Goal: Information Seeking & Learning: Learn about a topic

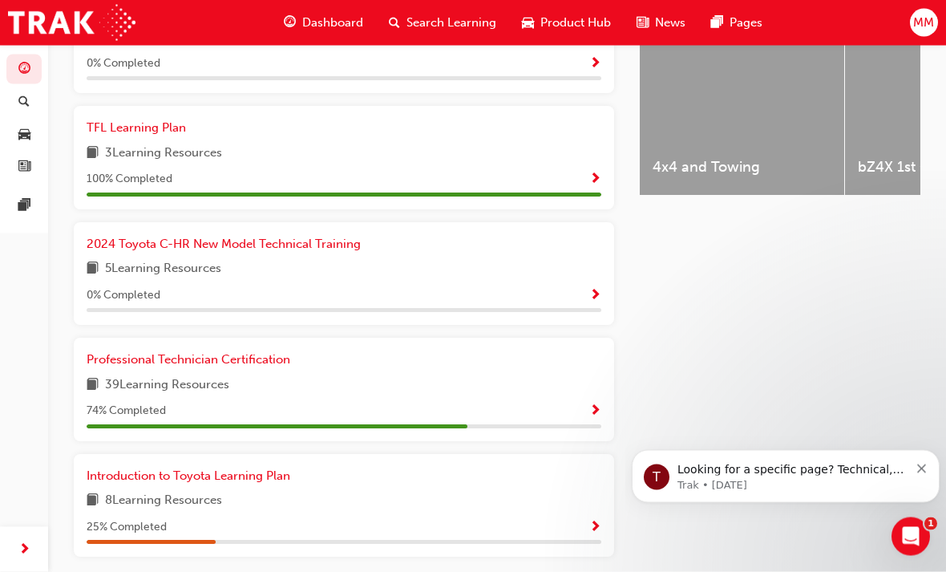
scroll to position [682, 0]
click at [159, 357] on link "Professional Technician Certification" at bounding box center [192, 359] width 210 height 18
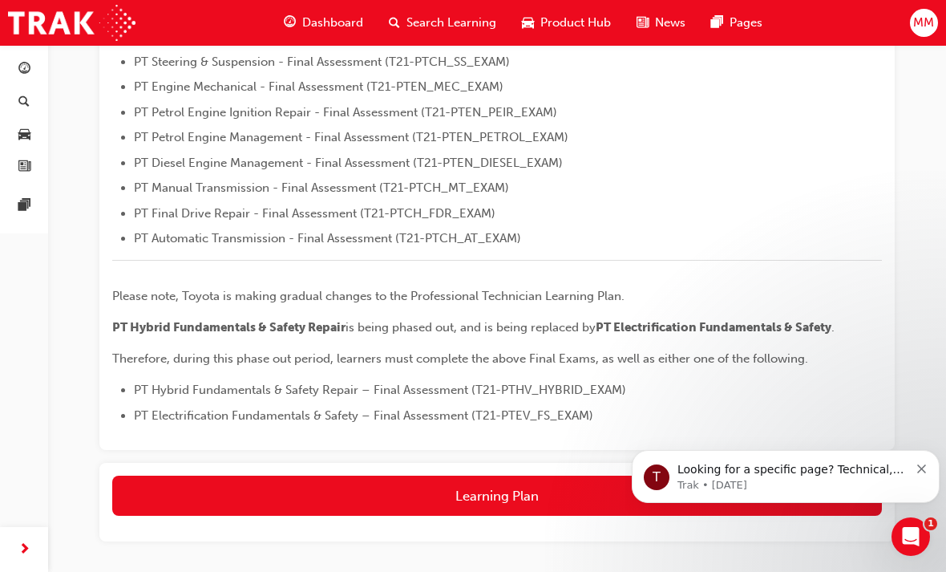
scroll to position [606, 0]
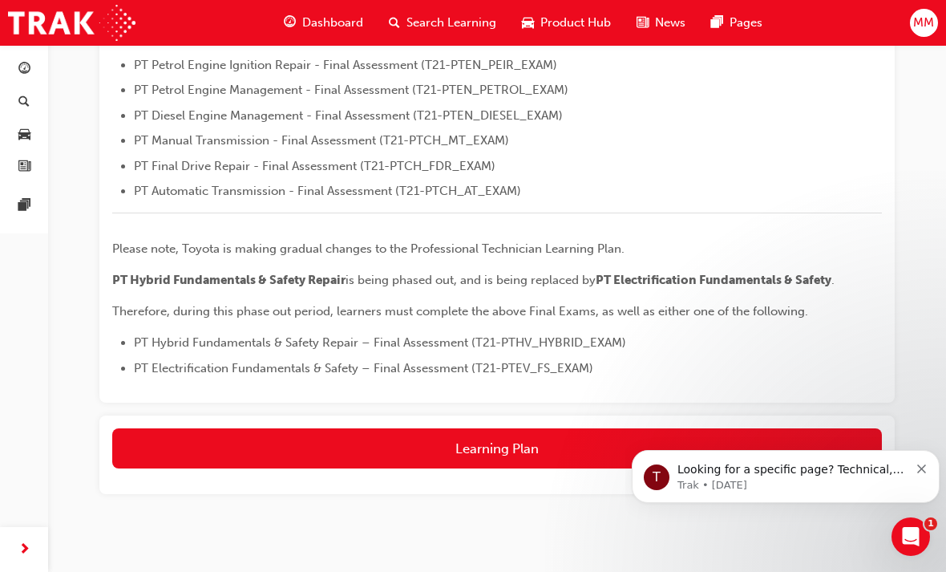
click at [223, 438] on button "Learning Plan" at bounding box center [497, 448] width 770 height 40
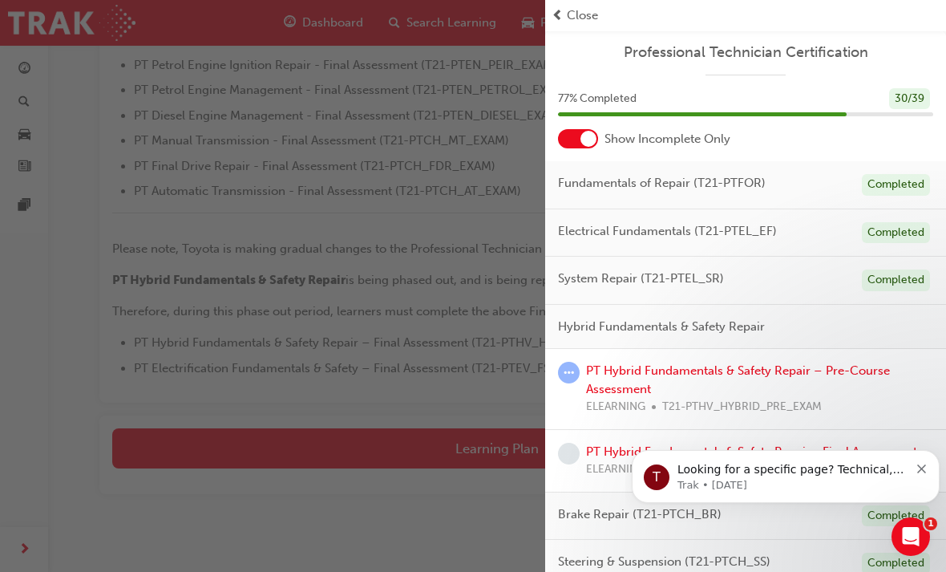
click at [767, 369] on link "PT Hybrid Fundamentals & Safety Repair – Pre-Course Assessment" at bounding box center [738, 379] width 304 height 33
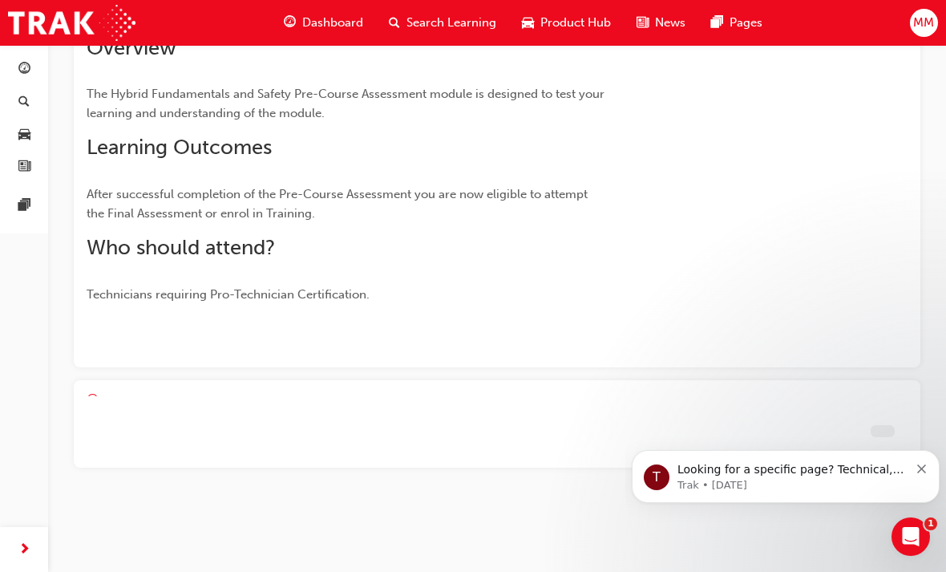
scroll to position [97, 0]
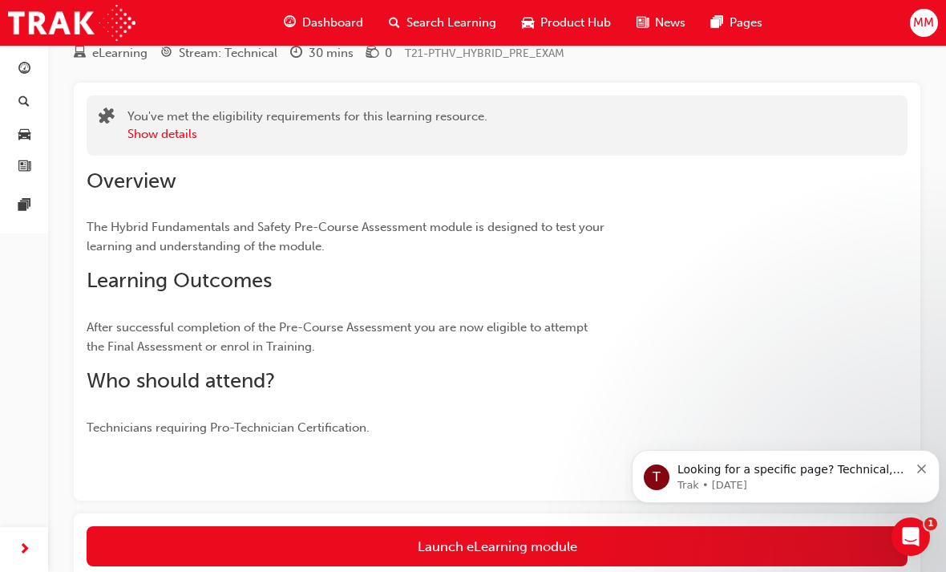
click at [231, 536] on link "Launch eLearning module" at bounding box center [497, 546] width 821 height 40
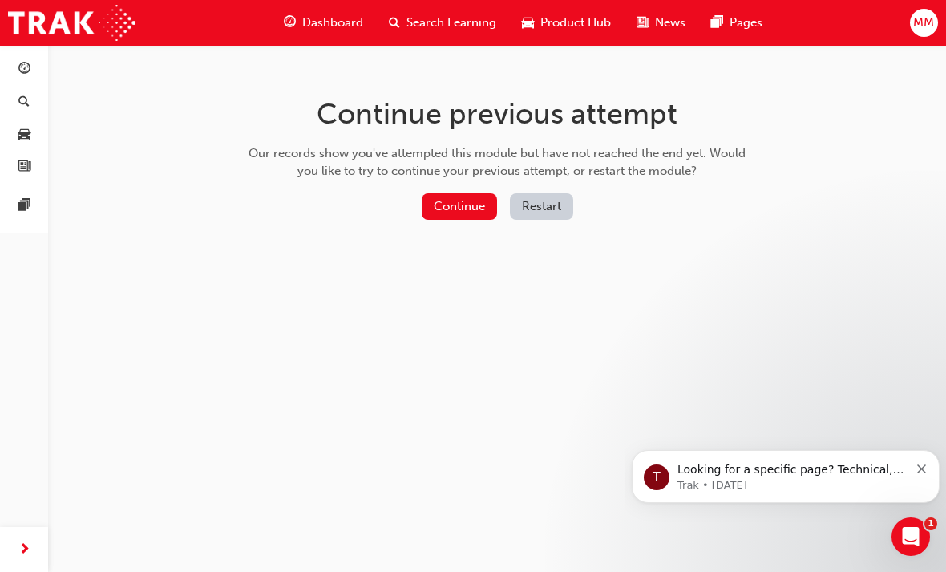
click at [449, 205] on button "Continue" at bounding box center [459, 206] width 75 height 26
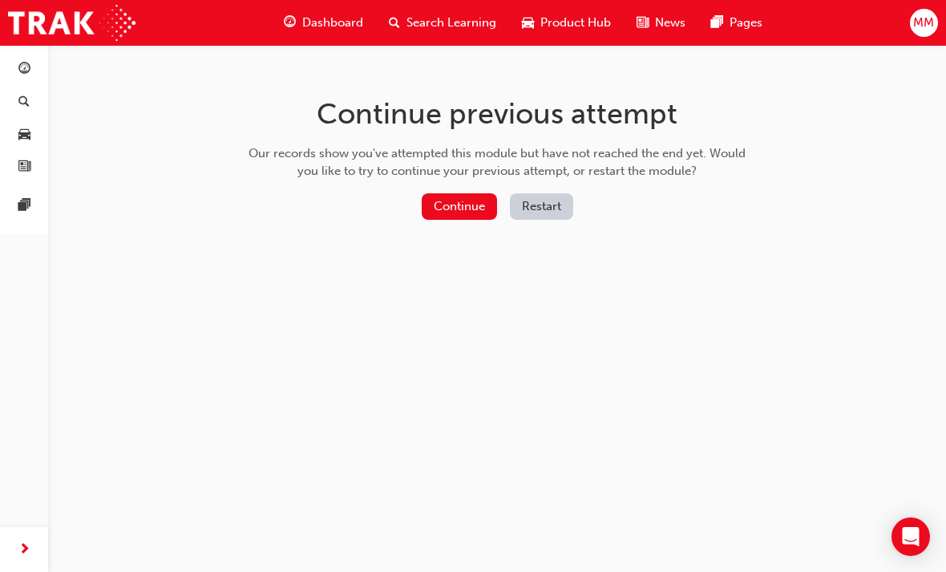
click at [455, 216] on button "Continue" at bounding box center [459, 206] width 75 height 26
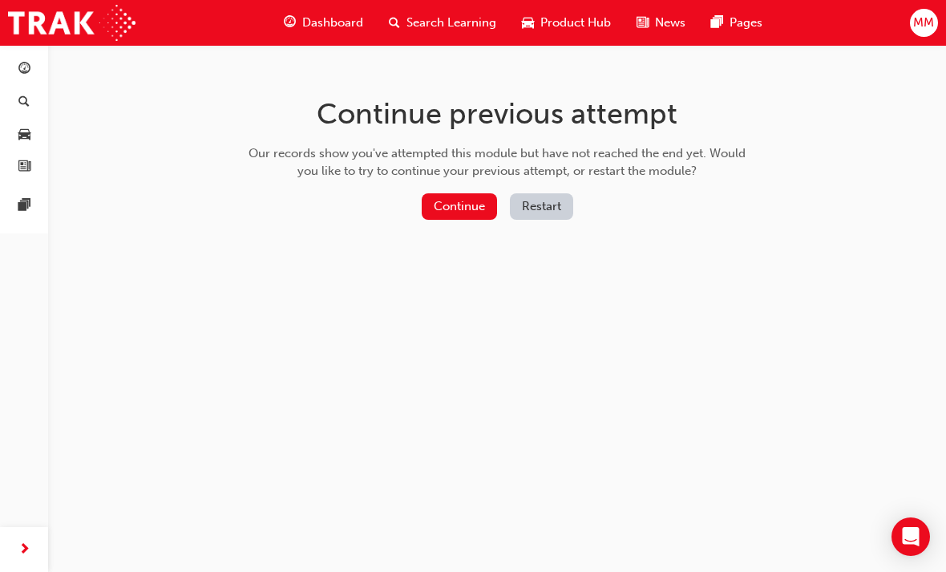
click at [541, 196] on button "Restart" at bounding box center [541, 206] width 63 height 26
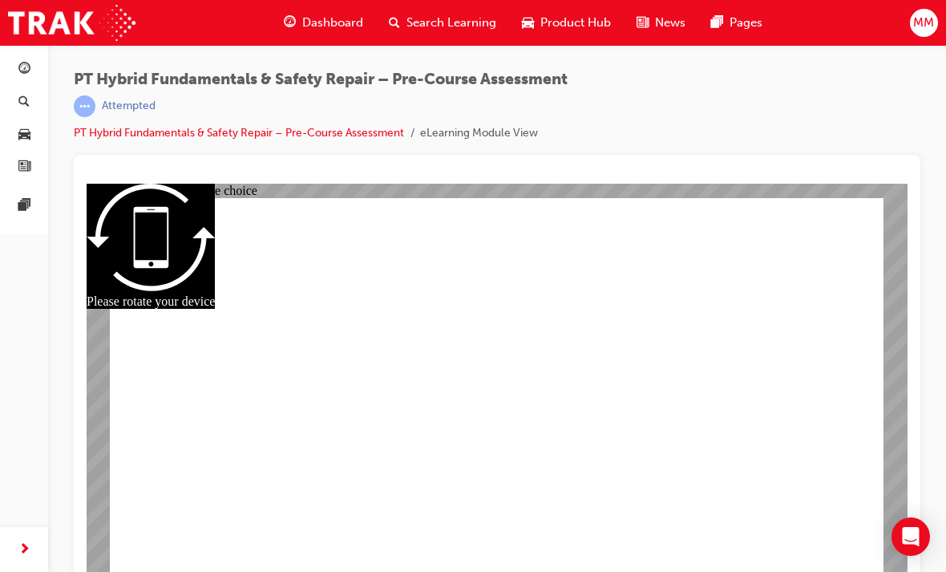
radio input "true"
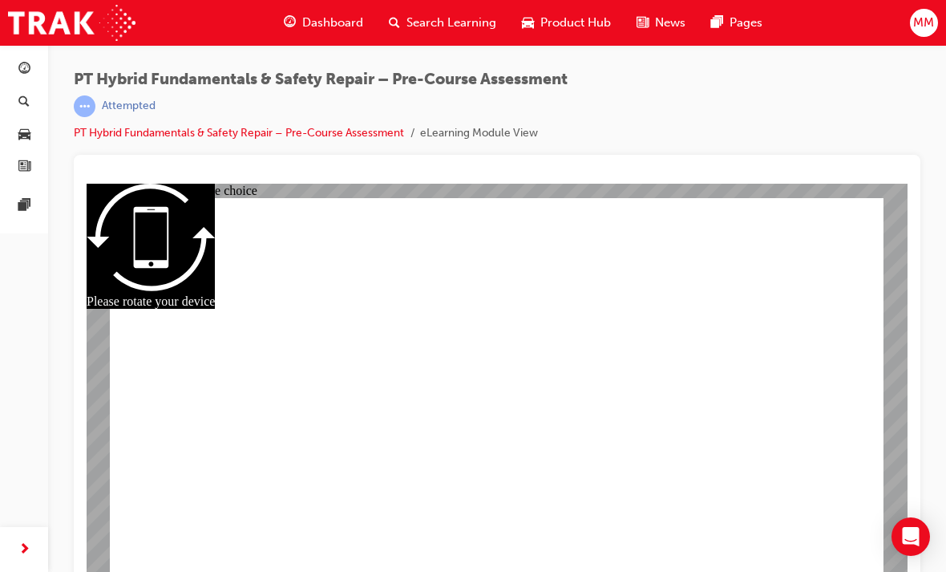
checkbox input "true"
checkbox input "false"
checkbox input "true"
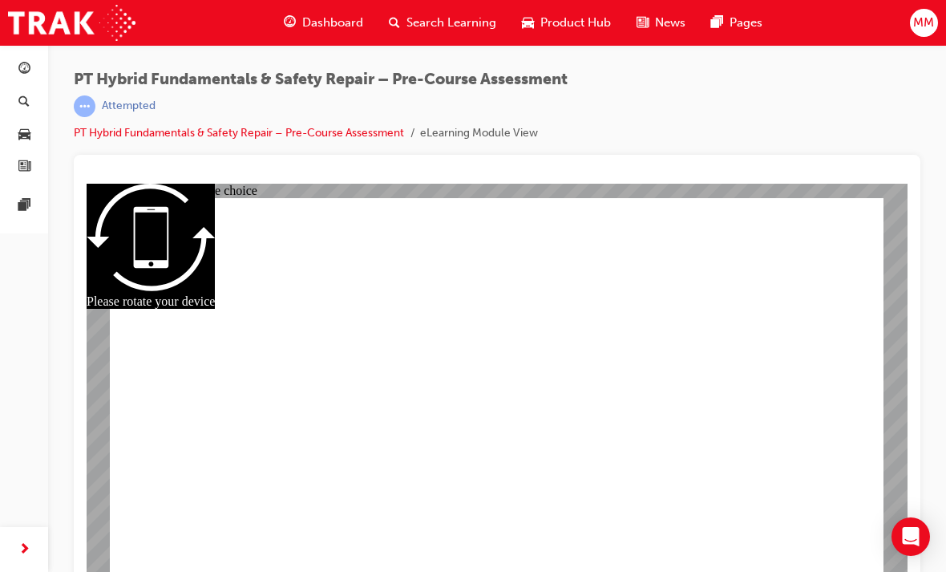
checkbox input "false"
checkbox input "true"
radio input "true"
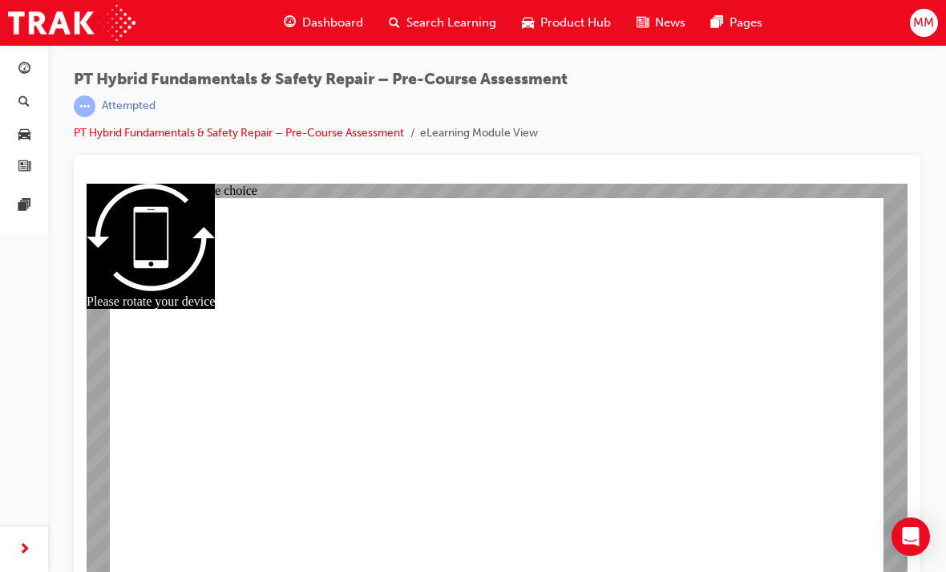
radio input "true"
click at [465, 127] on li "eLearning Module View" at bounding box center [479, 133] width 118 height 18
click at [473, 137] on li "eLearning Module View" at bounding box center [479, 133] width 118 height 18
click at [463, 139] on li "eLearning Module View" at bounding box center [479, 133] width 118 height 18
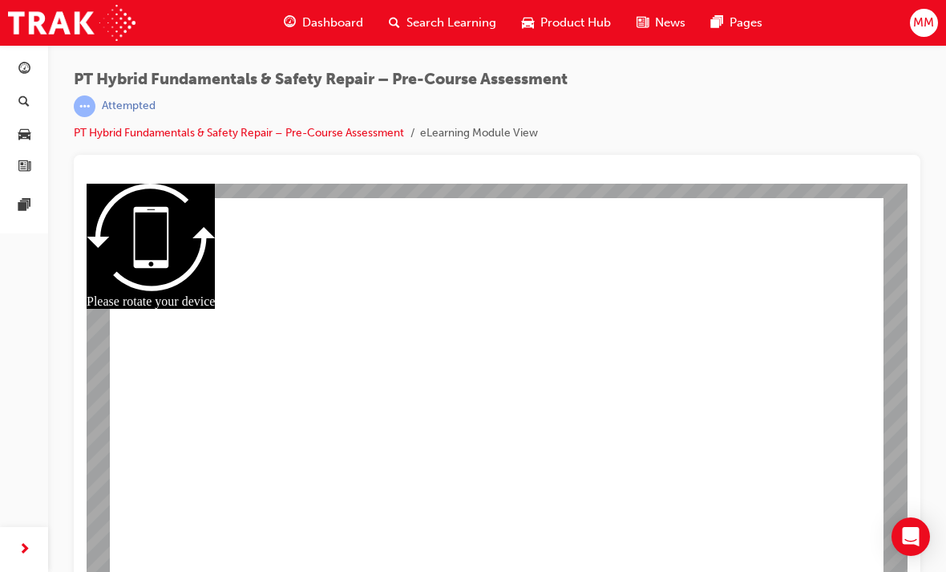
click at [315, 137] on link "PT Hybrid Fundamentals & Safety Repair – Pre-Course Assessment" at bounding box center [239, 133] width 330 height 14
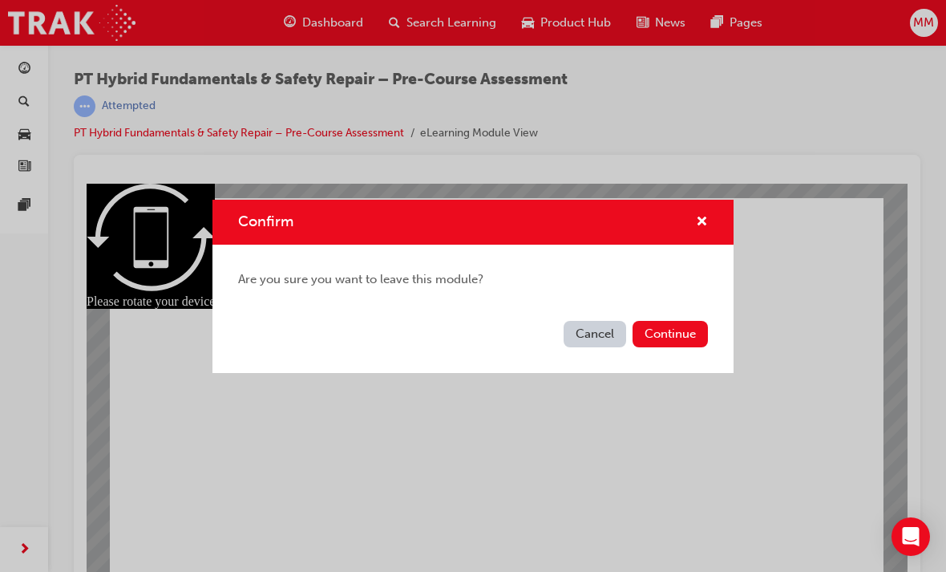
click at [659, 334] on button "Continue" at bounding box center [670, 334] width 75 height 26
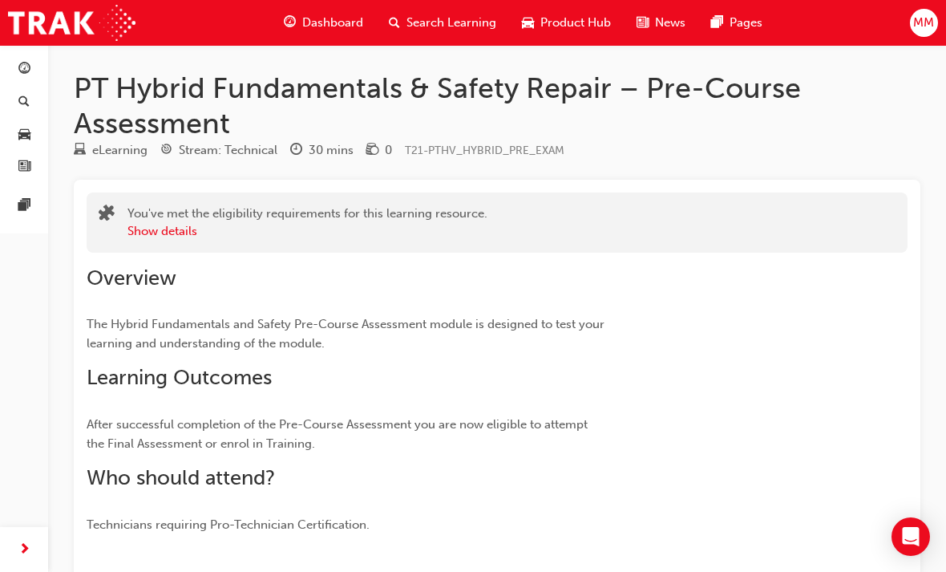
click at [154, 231] on button "Show details" at bounding box center [162, 231] width 70 height 18
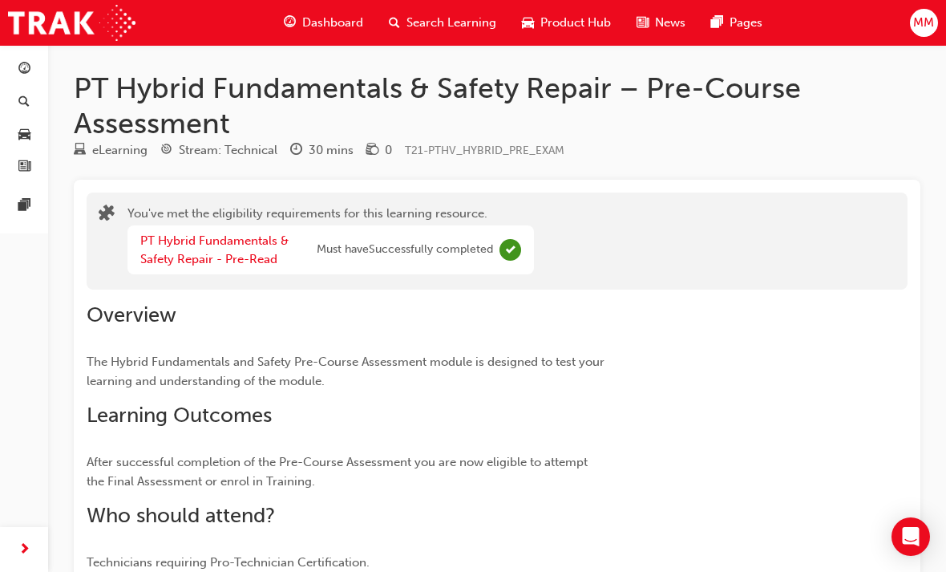
click at [112, 155] on div "eLearning" at bounding box center [119, 150] width 55 height 18
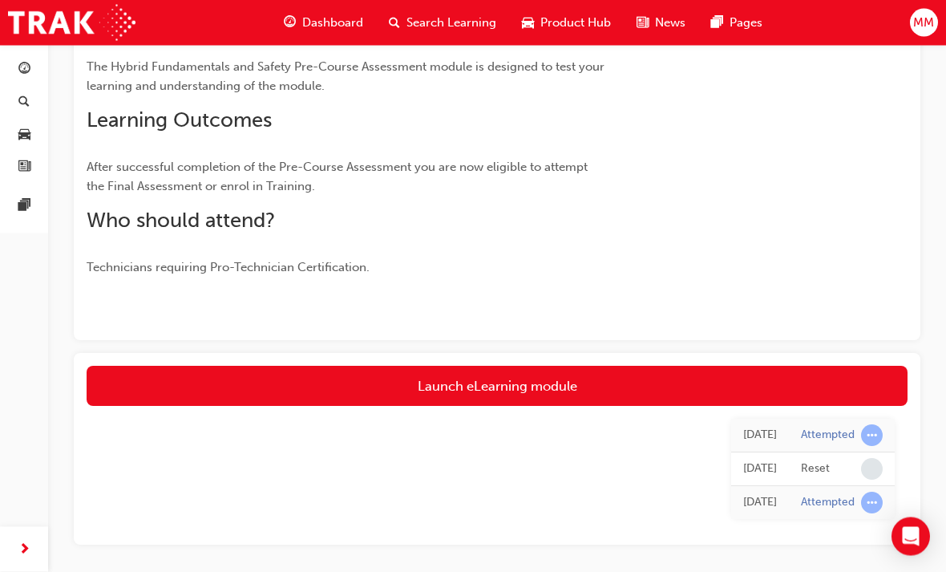
scroll to position [317, 0]
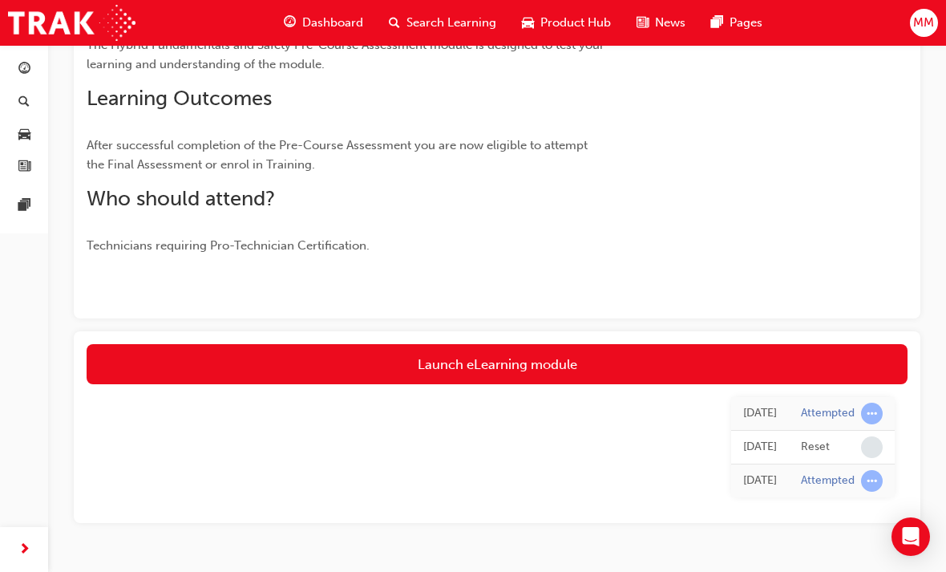
click at [202, 358] on link "Launch eLearning module" at bounding box center [497, 364] width 821 height 40
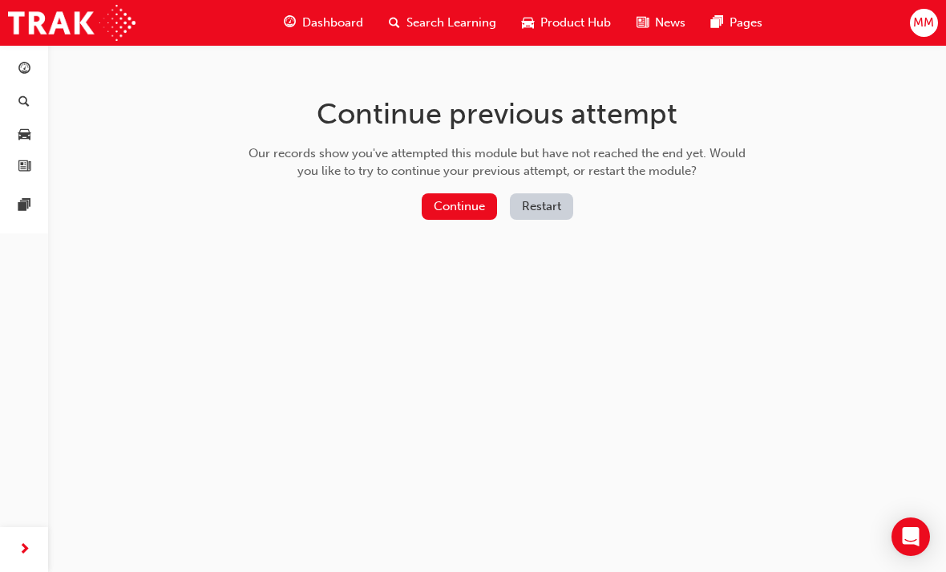
click at [536, 208] on button "Restart" at bounding box center [541, 206] width 63 height 26
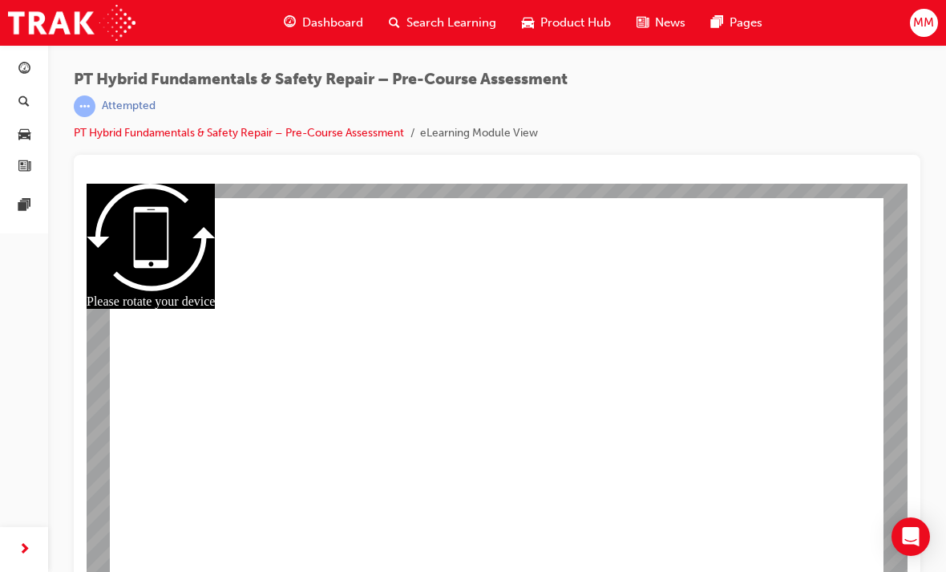
click at [312, 23] on span "Dashboard" at bounding box center [332, 23] width 61 height 18
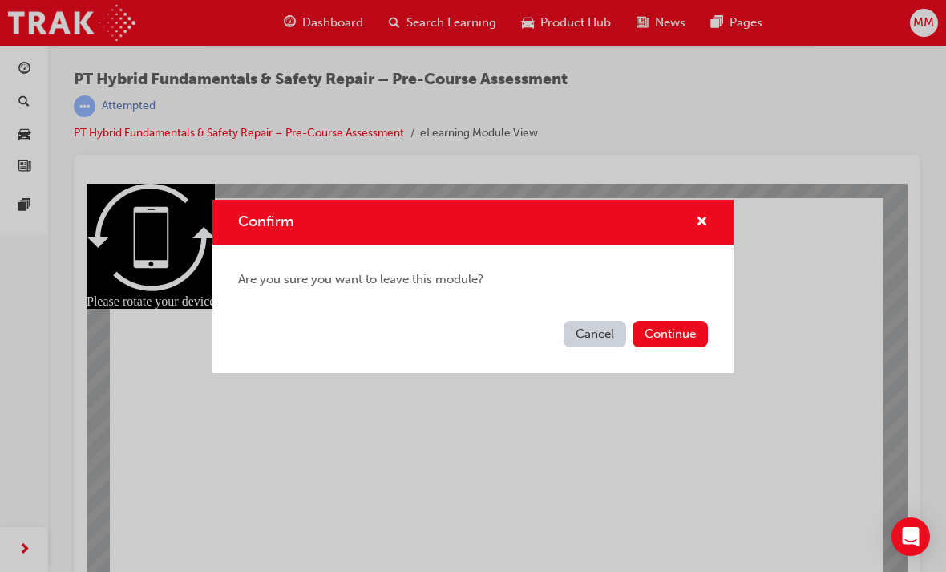
click at [677, 334] on button "Continue" at bounding box center [670, 334] width 75 height 26
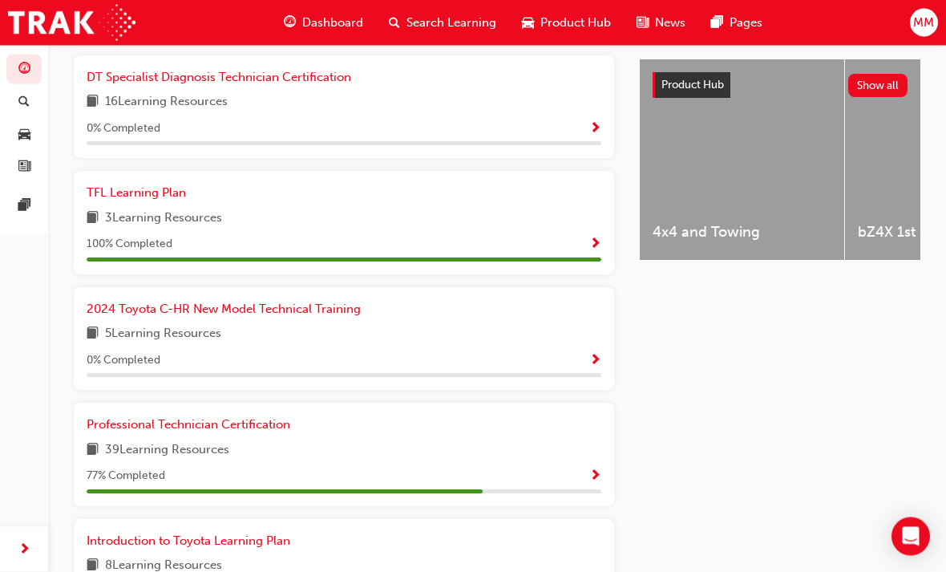
scroll to position [617, 0]
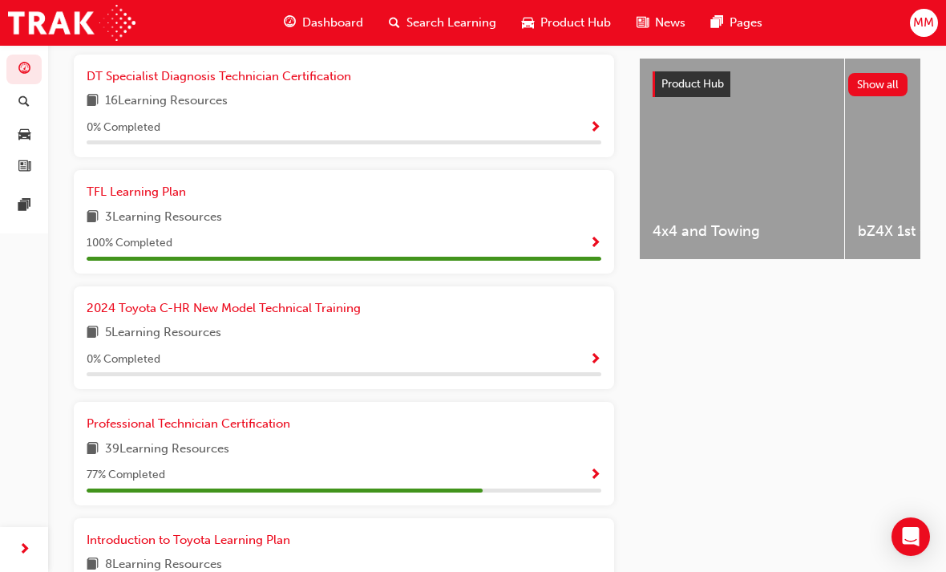
click at [153, 422] on link "Professional Technician Certification" at bounding box center [192, 424] width 210 height 18
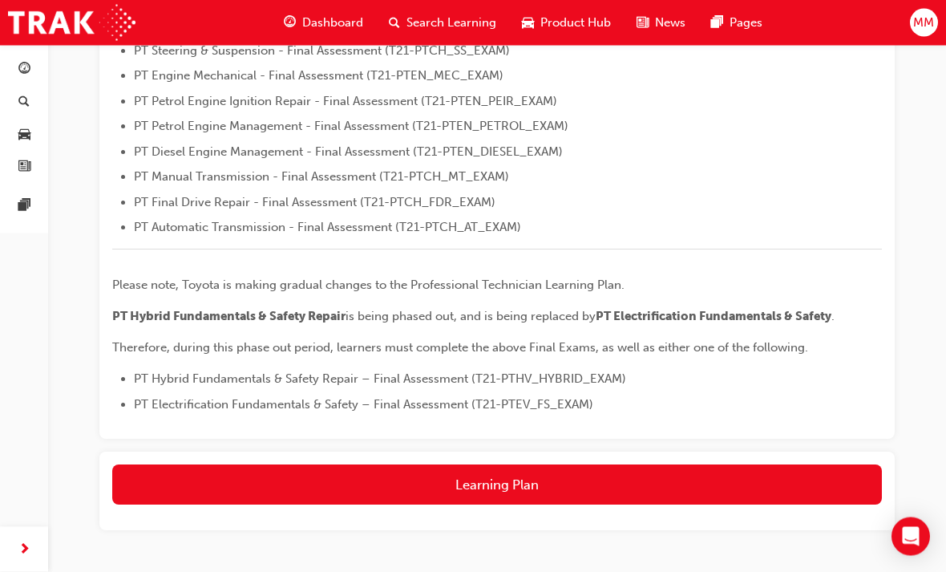
scroll to position [570, 0]
click at [217, 493] on button "Learning Plan" at bounding box center [497, 484] width 770 height 40
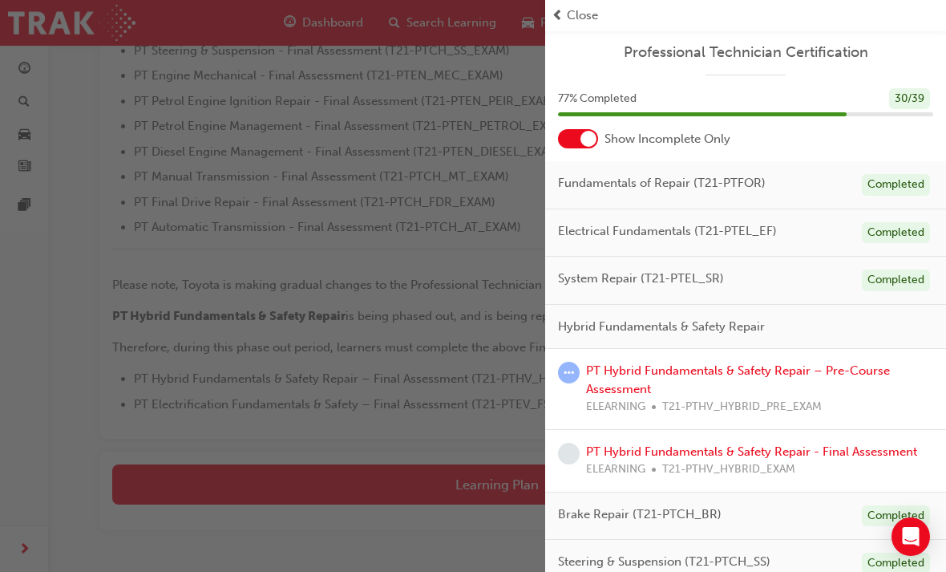
click at [629, 326] on span "Hybrid Fundamentals & Safety Repair" at bounding box center [661, 326] width 207 height 18
click at [597, 325] on span "Hybrid Fundamentals & Safety Repair" at bounding box center [661, 326] width 207 height 18
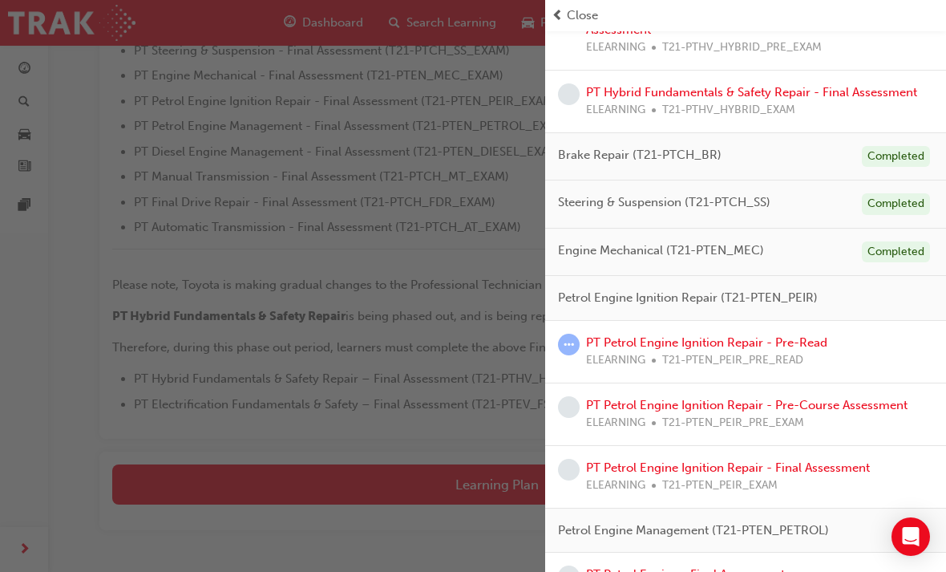
scroll to position [359, 0]
click at [656, 335] on link "PT Petrol Engine Ignition Repair - Pre-Read" at bounding box center [706, 342] width 241 height 14
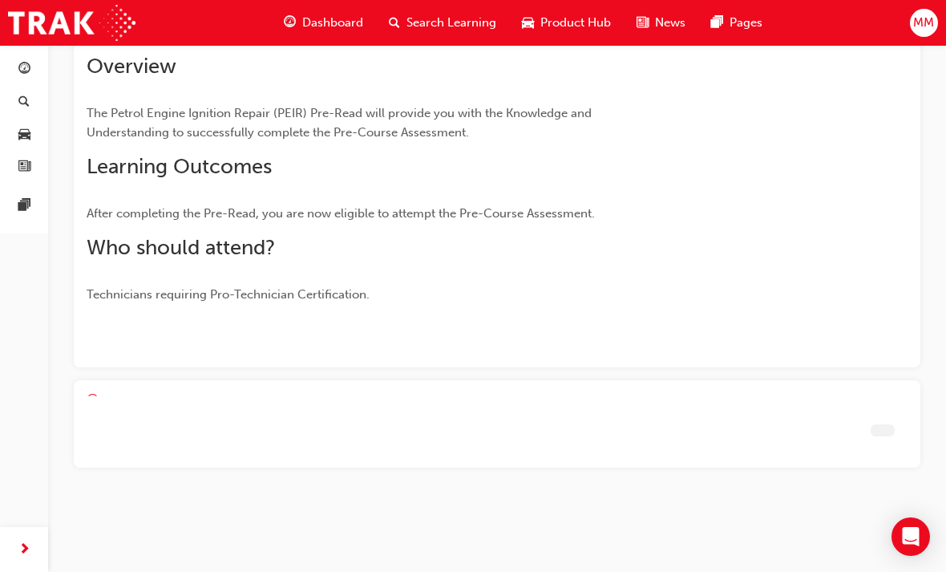
scroll to position [43, 0]
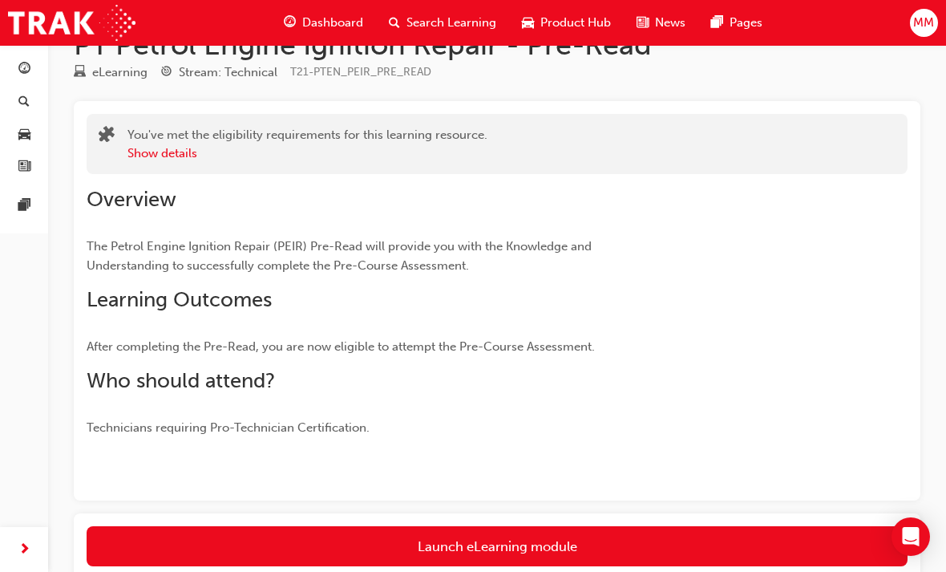
click at [477, 544] on link "Launch eLearning module" at bounding box center [497, 546] width 821 height 40
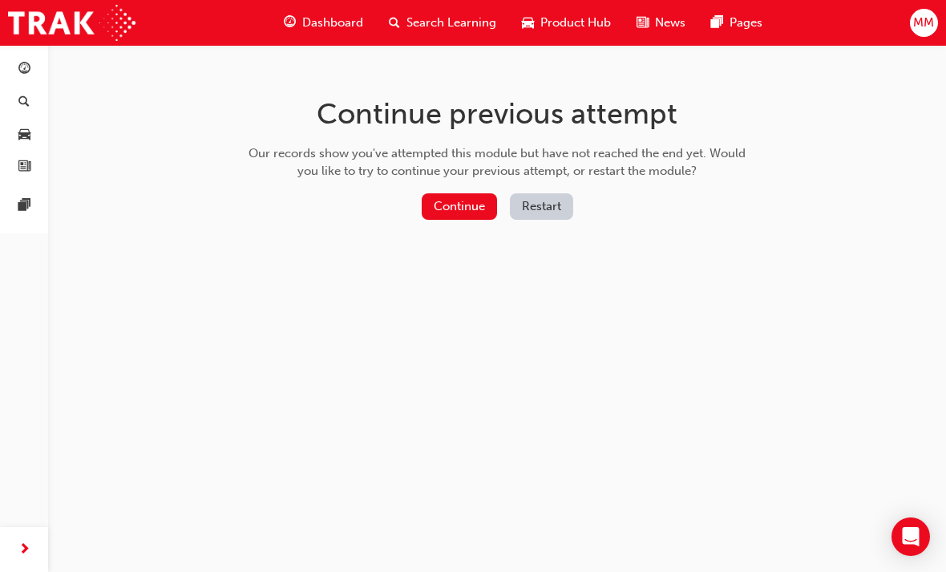
click at [449, 212] on button "Continue" at bounding box center [459, 206] width 75 height 26
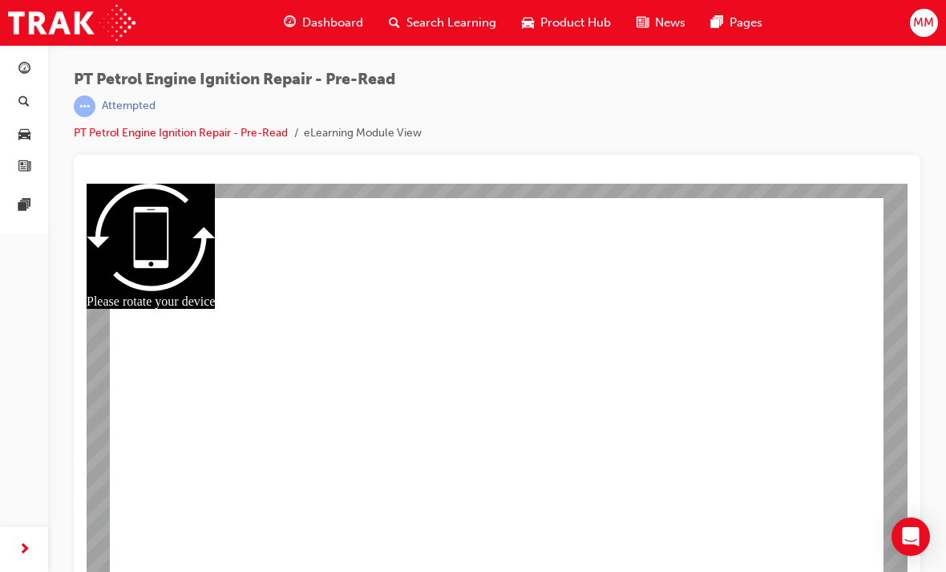
scroll to position [208, 0]
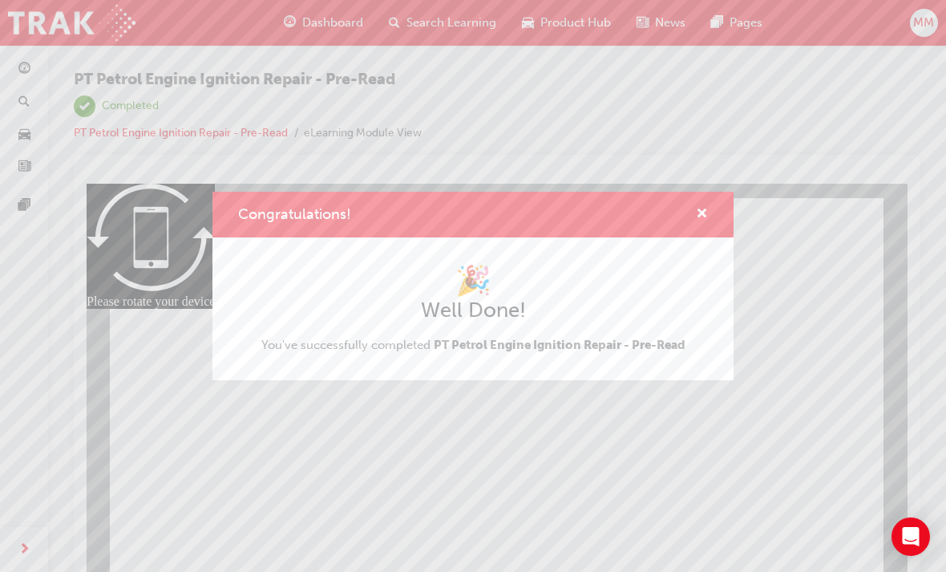
click at [319, 509] on div "Congratulations! 🎉 Well Done! You've successfully completed PT Petrol Engine Ig…" at bounding box center [473, 286] width 946 height 572
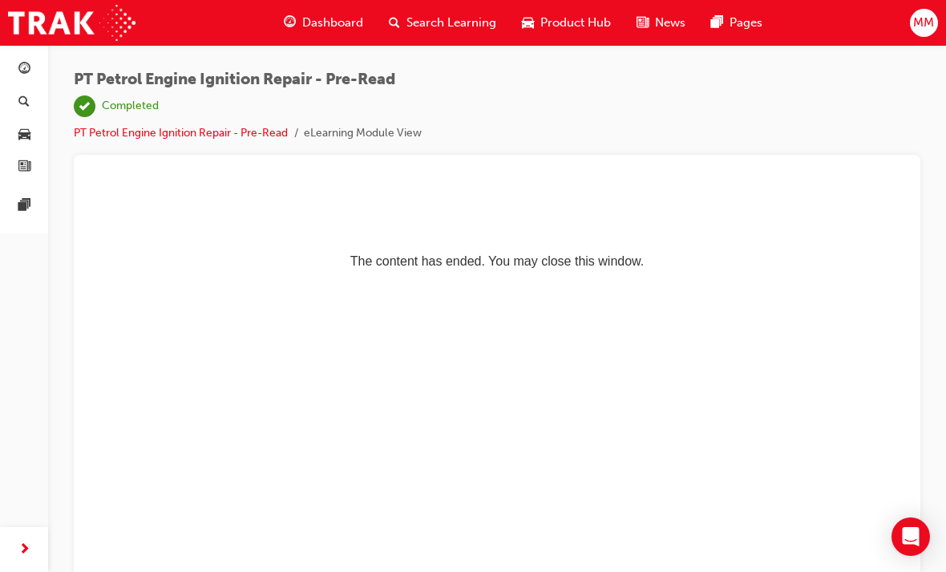
scroll to position [0, 0]
click at [320, 26] on span "Dashboard" at bounding box center [332, 23] width 61 height 18
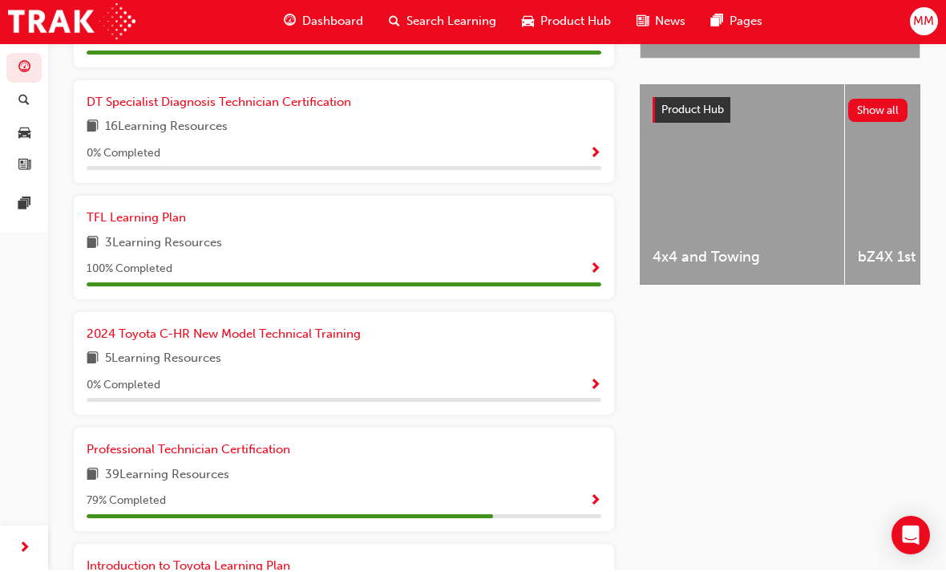
scroll to position [591, 0]
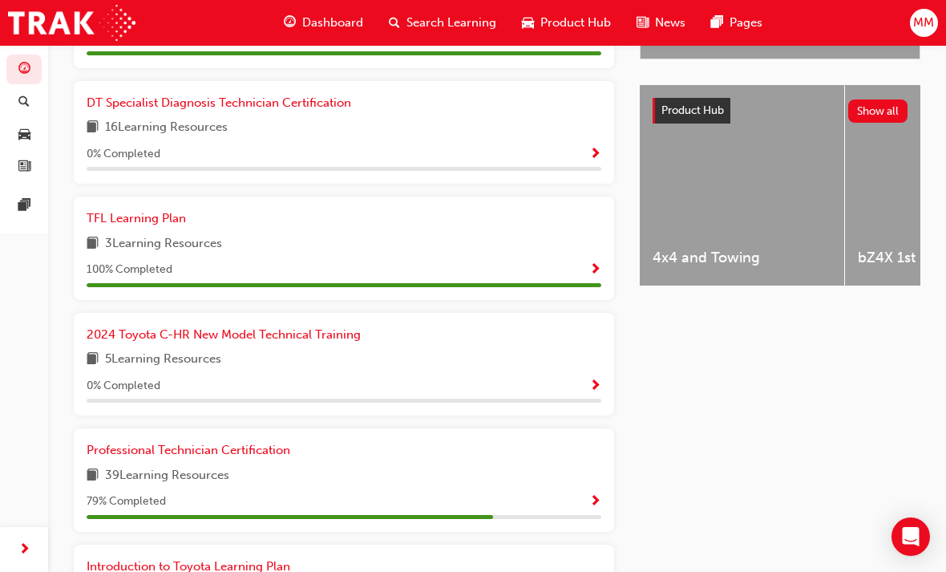
click at [443, 446] on div "Professional Technician Certification" at bounding box center [344, 450] width 515 height 18
click at [176, 443] on span "Professional Technician Certification" at bounding box center [189, 450] width 204 height 14
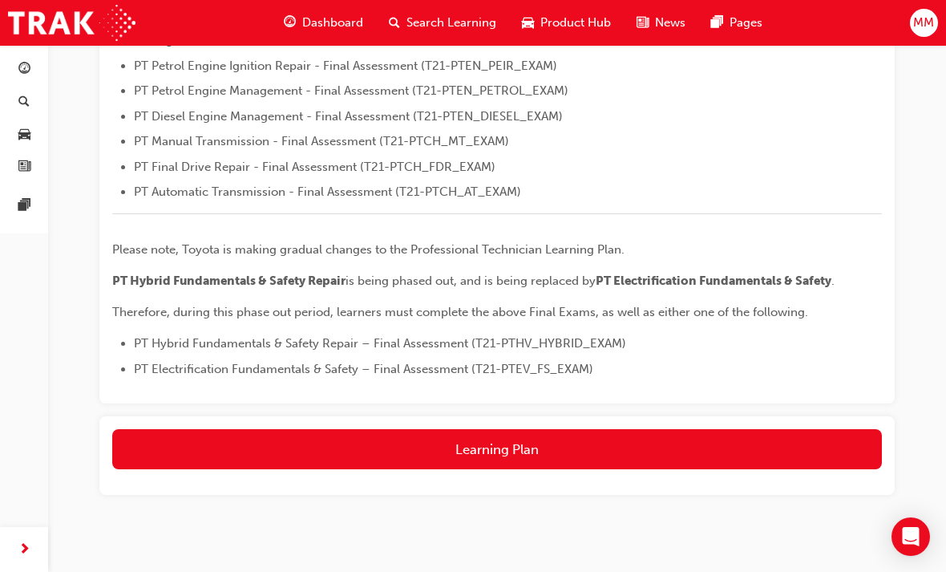
scroll to position [606, 0]
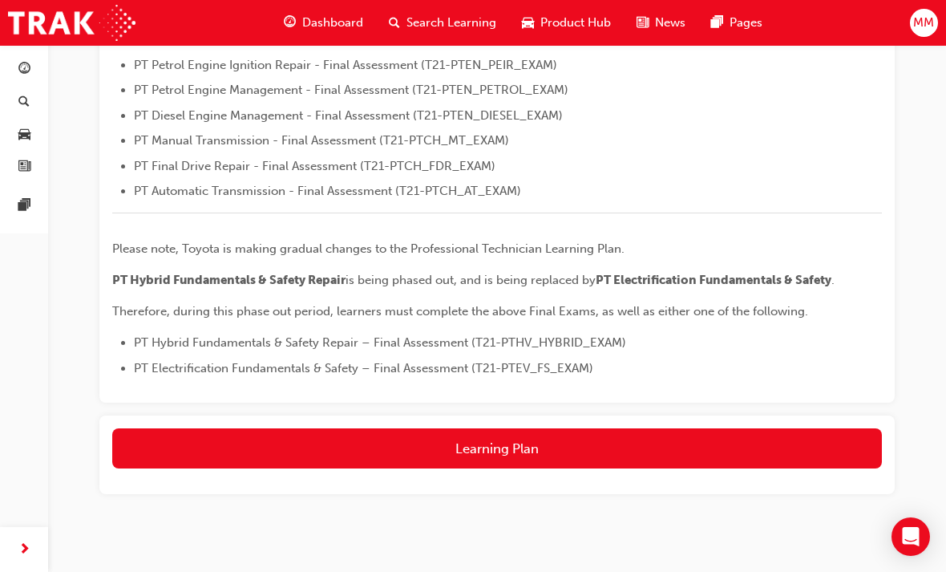
click at [446, 439] on button "Learning Plan" at bounding box center [497, 448] width 770 height 40
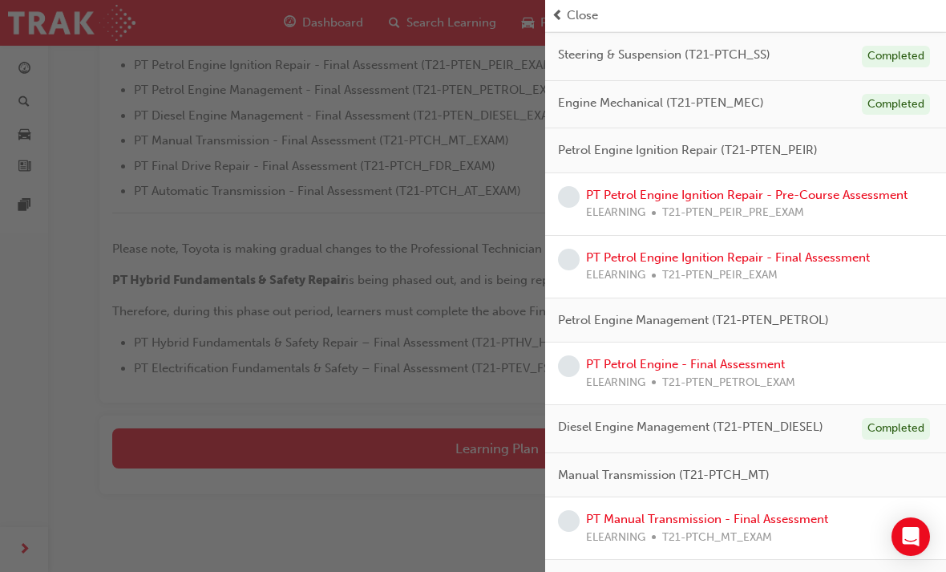
scroll to position [503, 0]
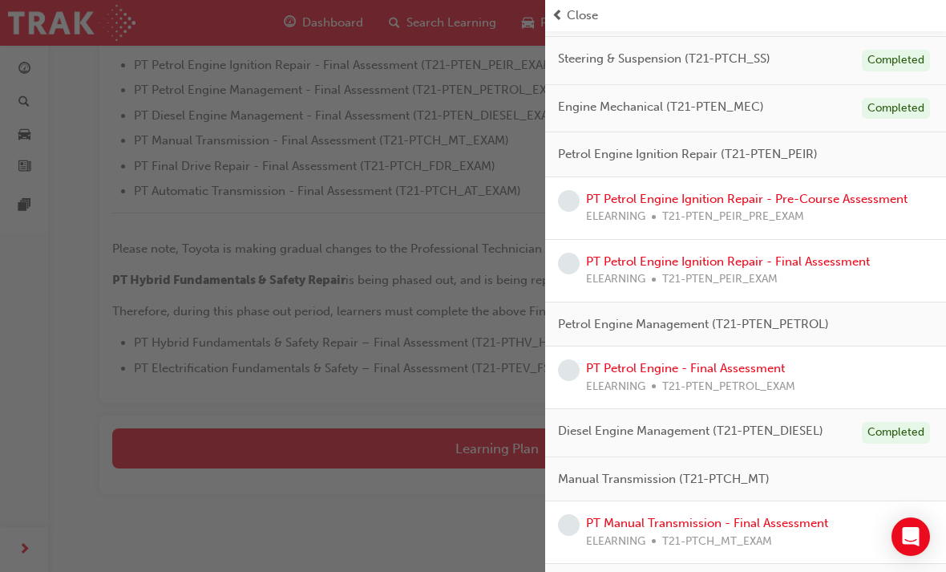
click at [677, 197] on link "PT Petrol Engine Ignition Repair - Pre-Course Assessment" at bounding box center [746, 199] width 321 height 14
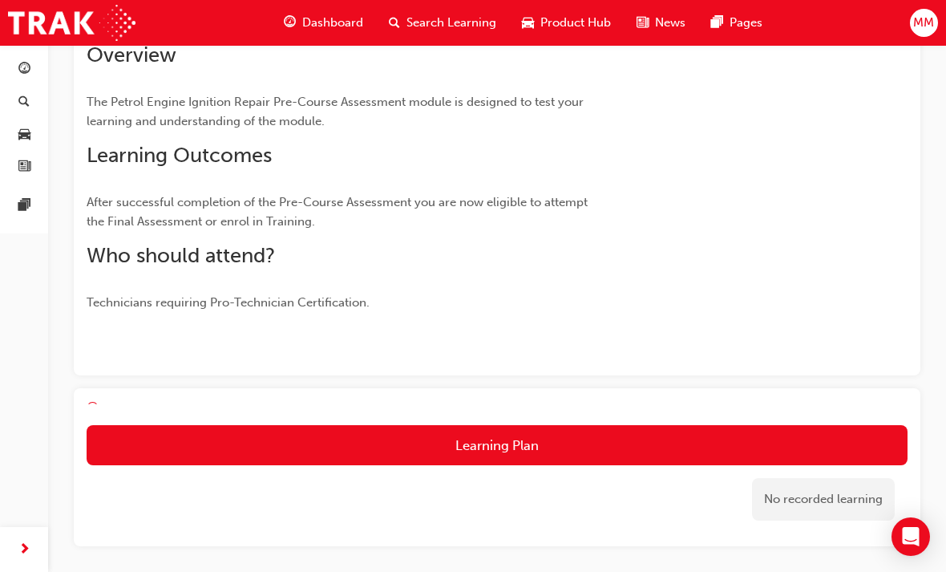
scroll to position [152, 0]
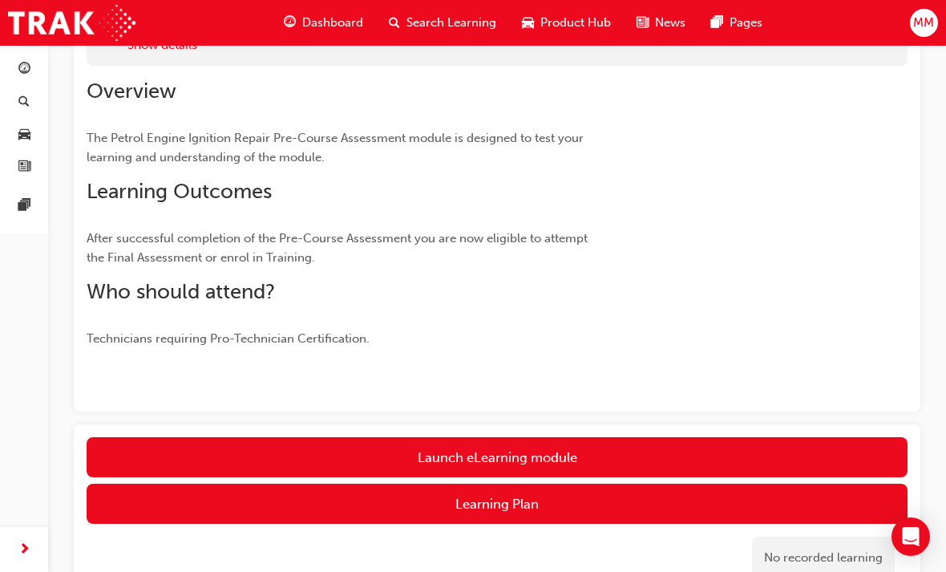
click at [442, 451] on link "Launch eLearning module" at bounding box center [497, 457] width 821 height 40
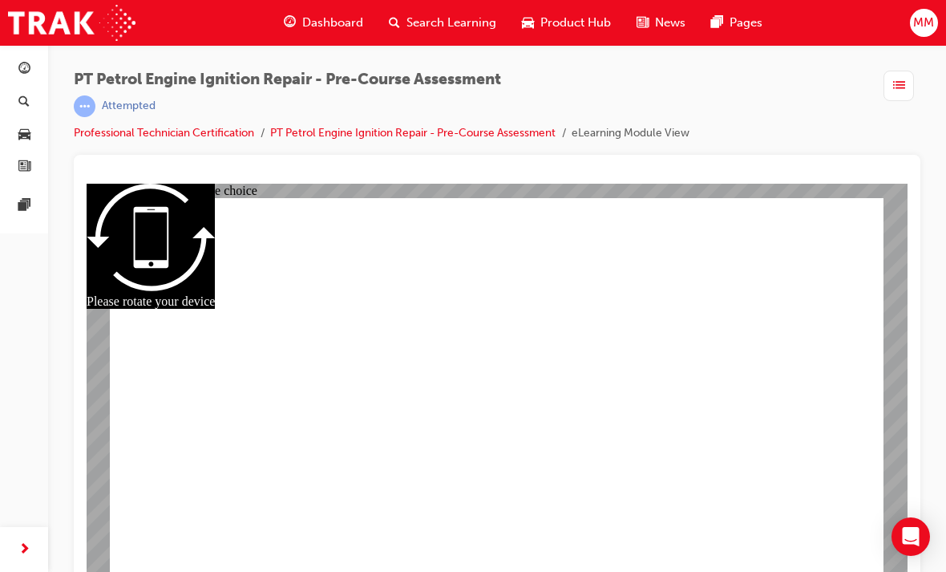
radio input "true"
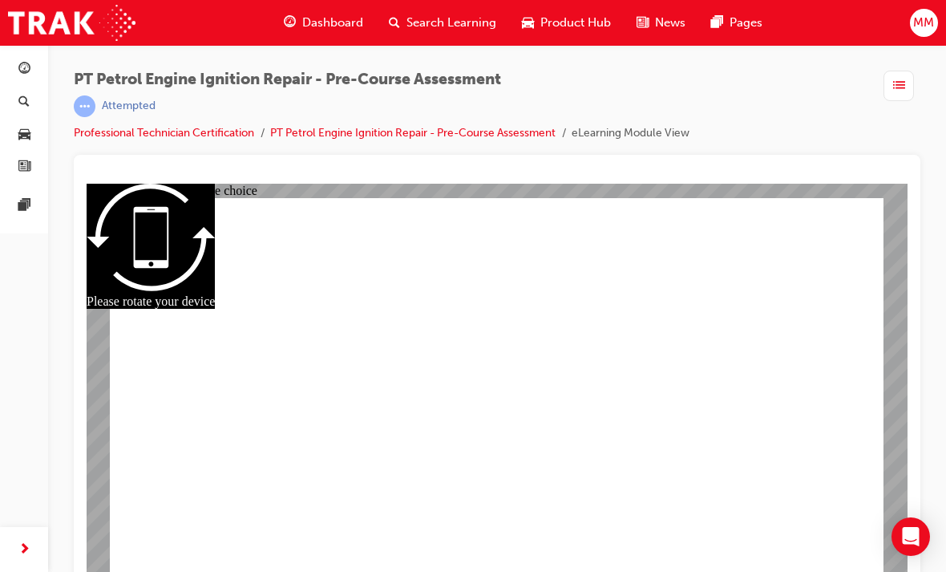
radio input "true"
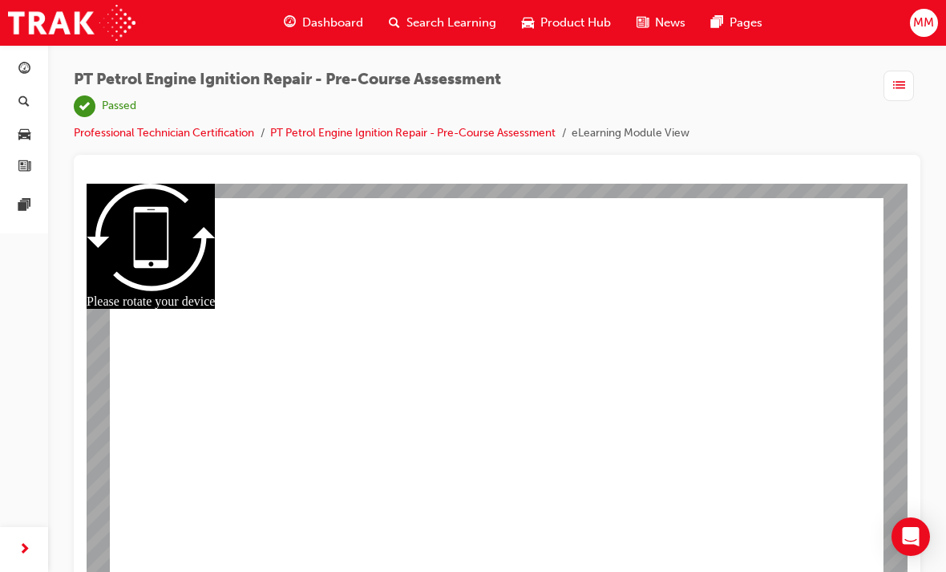
click at [892, 535] on div "Open Intercom Messenger" at bounding box center [911, 536] width 38 height 38
click at [305, 22] on span "Dashboard" at bounding box center [332, 23] width 61 height 18
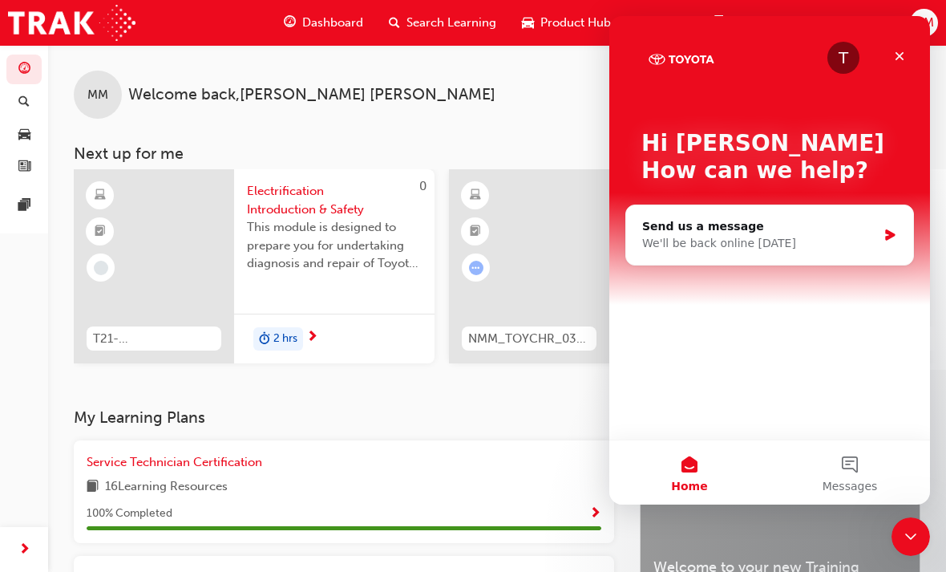
click at [892, 64] on div "Close" at bounding box center [899, 56] width 29 height 29
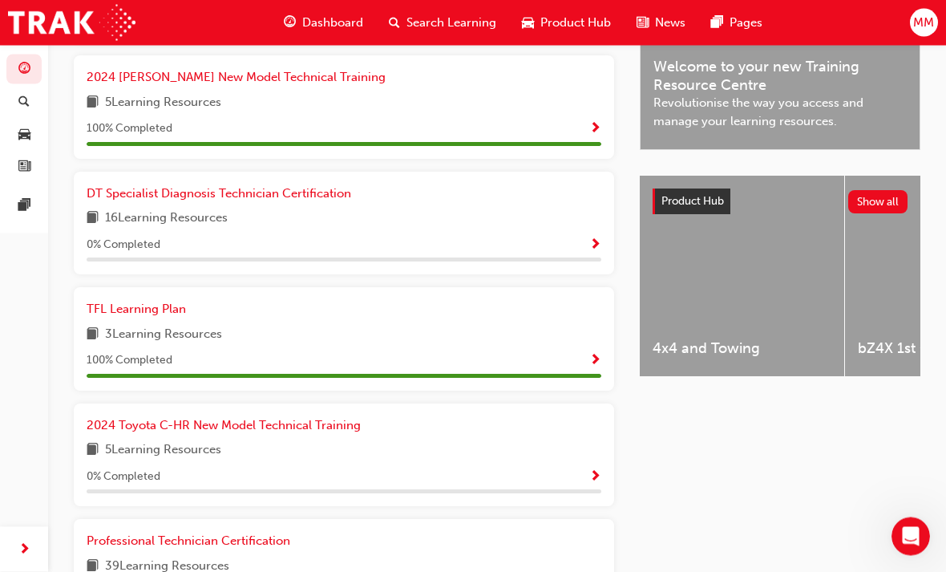
scroll to position [501, 0]
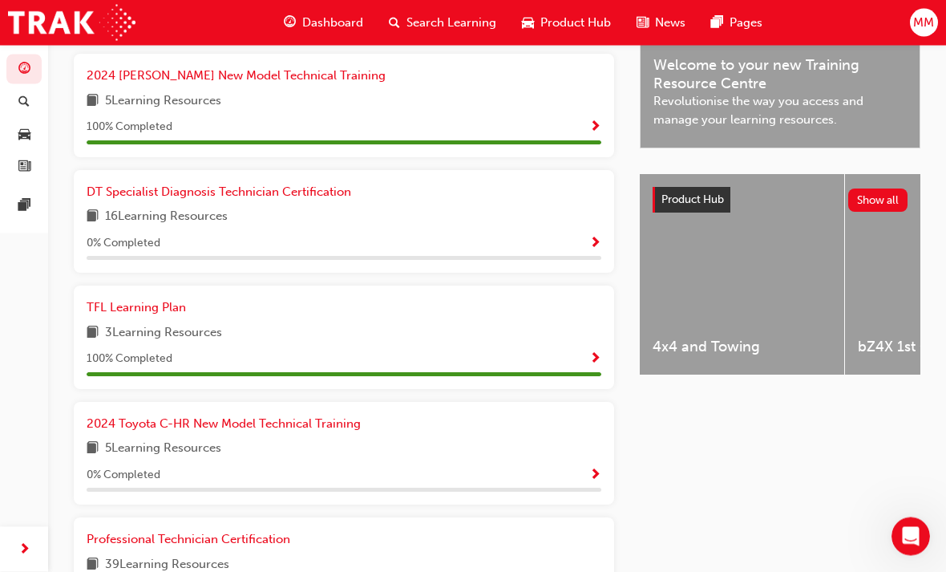
click at [160, 532] on span "Professional Technician Certification" at bounding box center [189, 539] width 204 height 14
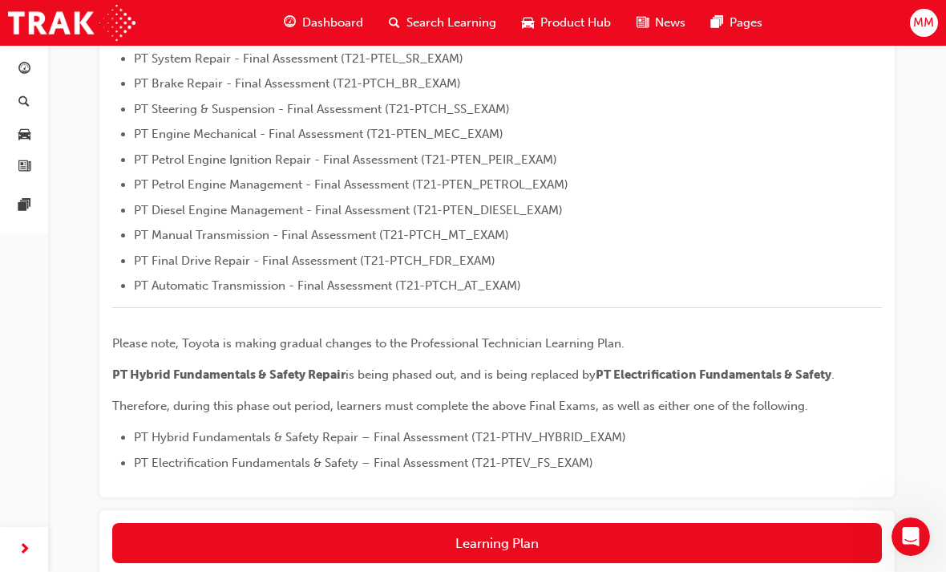
scroll to position [606, 0]
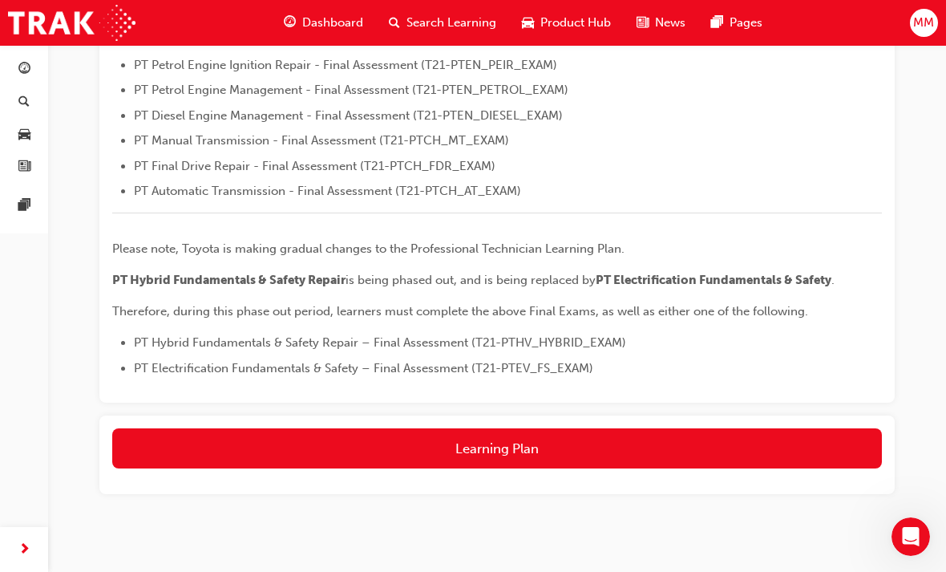
click at [411, 443] on button "Learning Plan" at bounding box center [497, 448] width 770 height 40
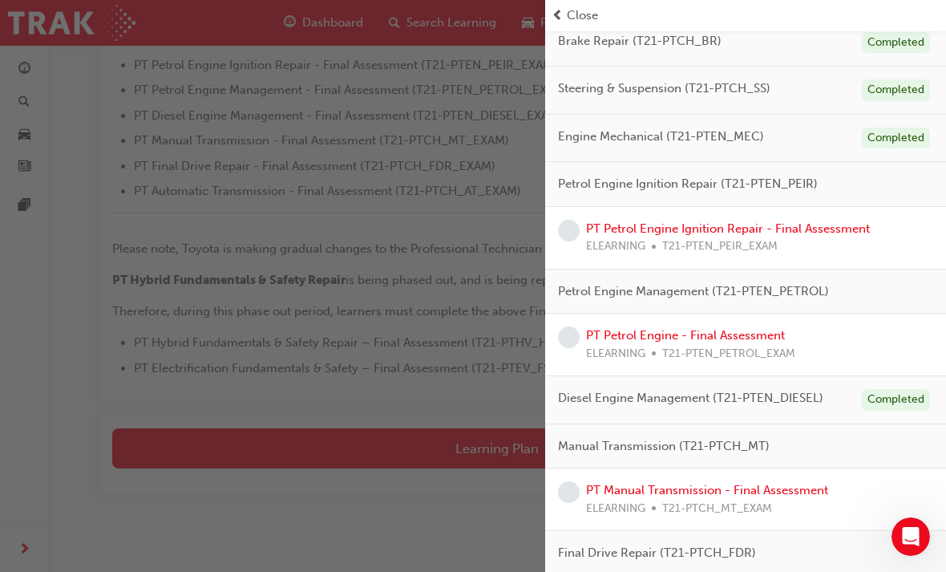
scroll to position [474, 0]
click at [647, 227] on link "PT Petrol Engine Ignition Repair - Final Assessment" at bounding box center [728, 227] width 284 height 14
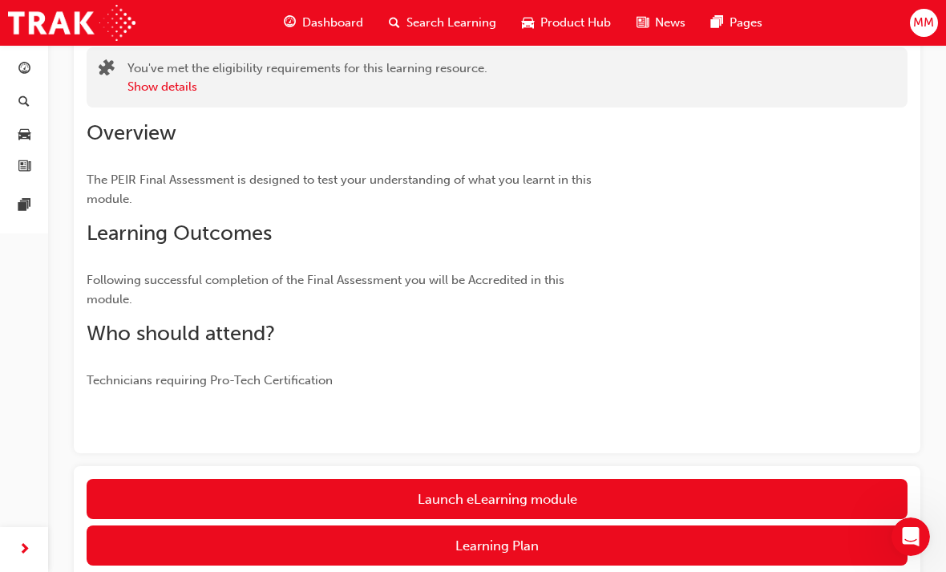
click at [151, 83] on button "Show details" at bounding box center [162, 87] width 70 height 18
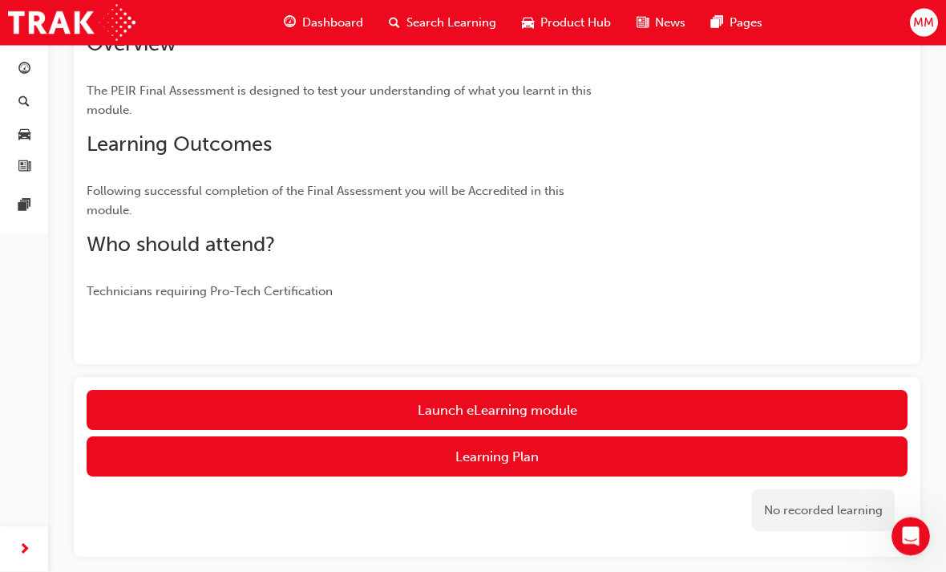
scroll to position [289, 0]
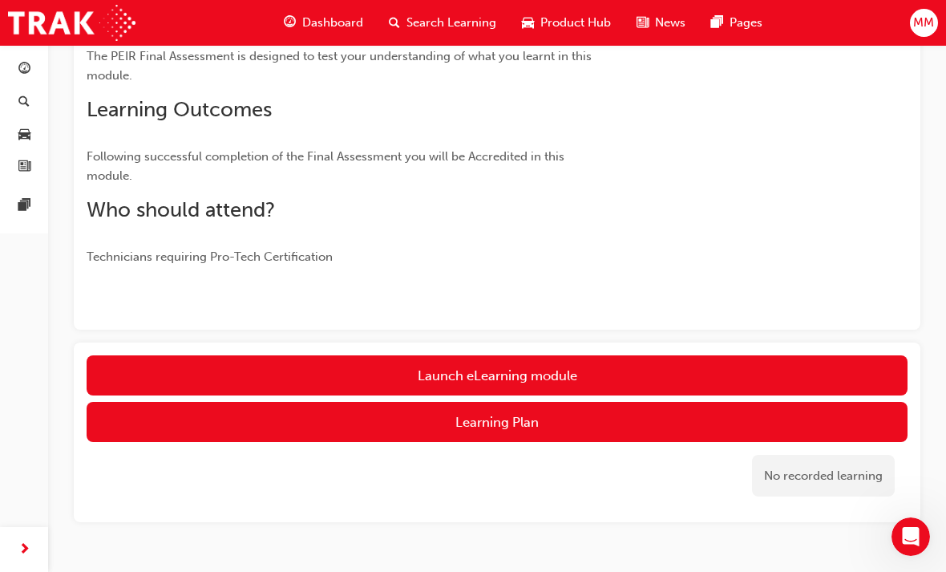
click at [415, 419] on button "Learning Plan" at bounding box center [497, 422] width 821 height 40
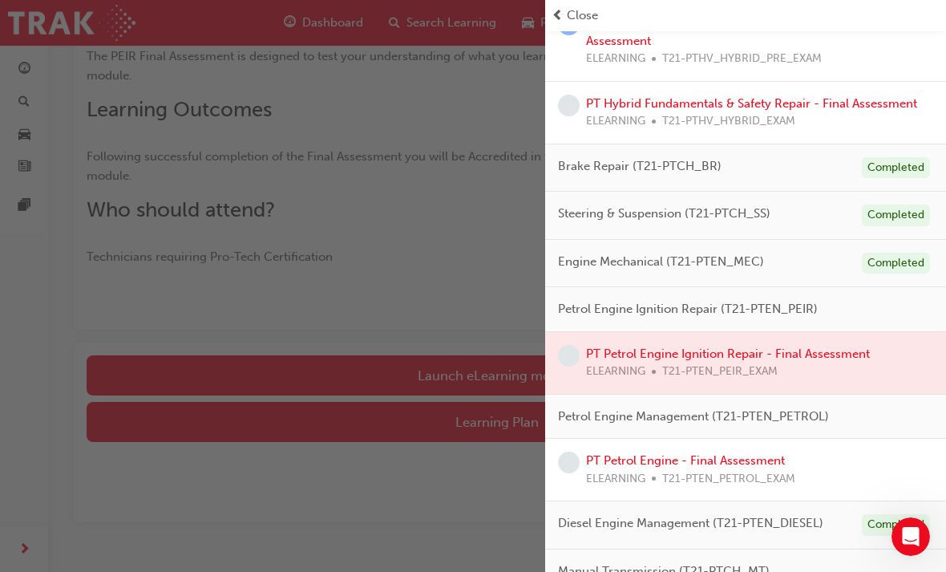
scroll to position [349, 0]
click at [631, 346] on div at bounding box center [745, 362] width 401 height 62
click at [572, 361] on div at bounding box center [745, 362] width 401 height 62
click at [649, 457] on link "PT Petrol Engine - Final Assessment" at bounding box center [685, 459] width 199 height 14
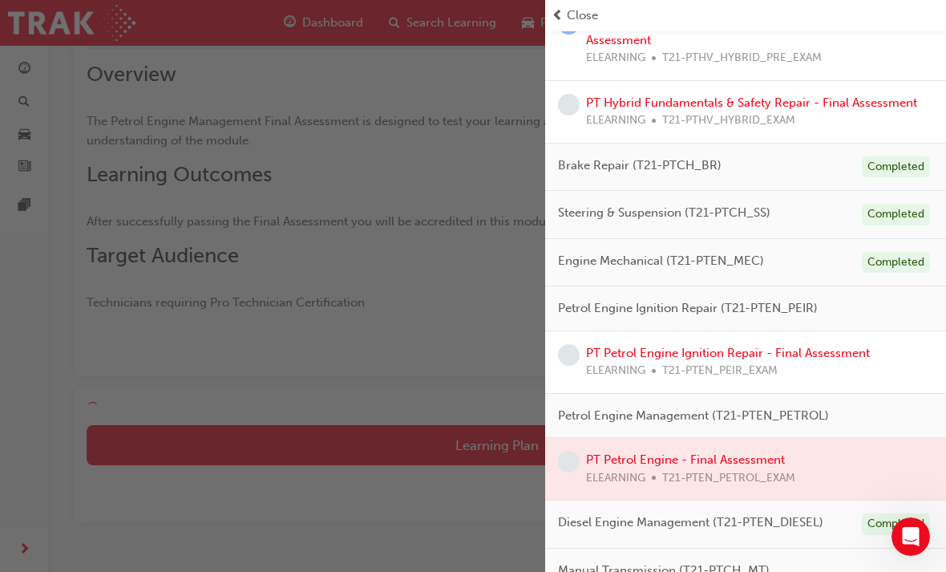
scroll to position [132, 0]
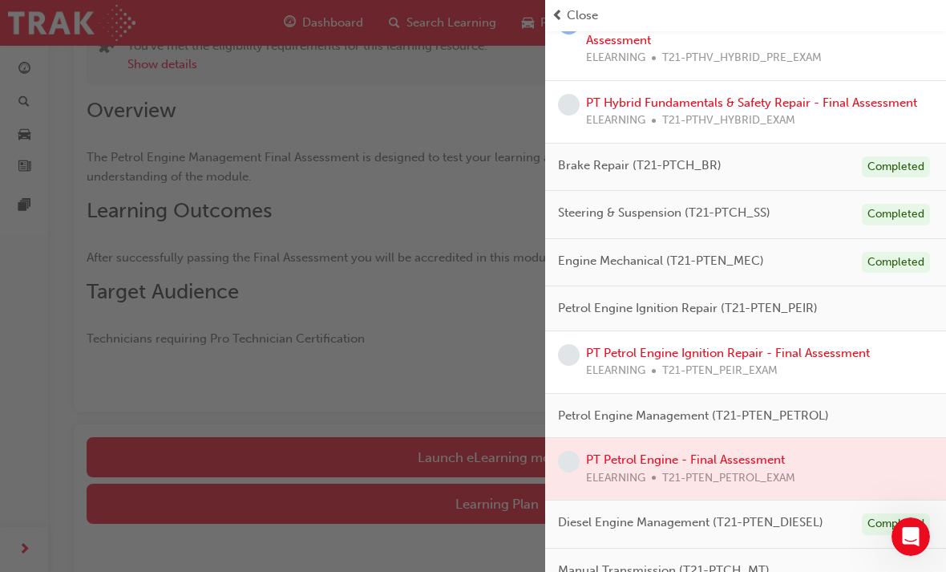
click at [568, 12] on span "Close" at bounding box center [582, 15] width 31 height 18
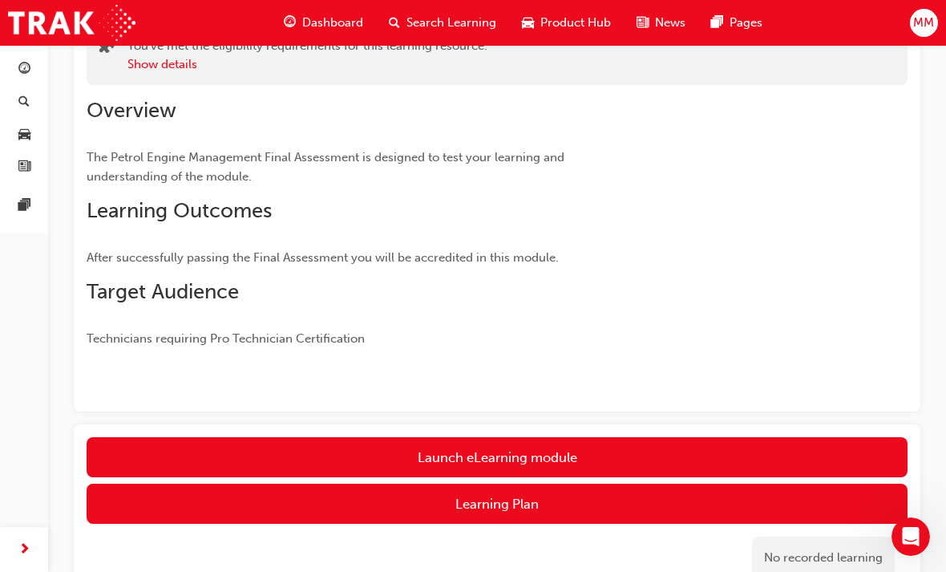
click at [381, 463] on link "Launch eLearning module" at bounding box center [497, 457] width 821 height 40
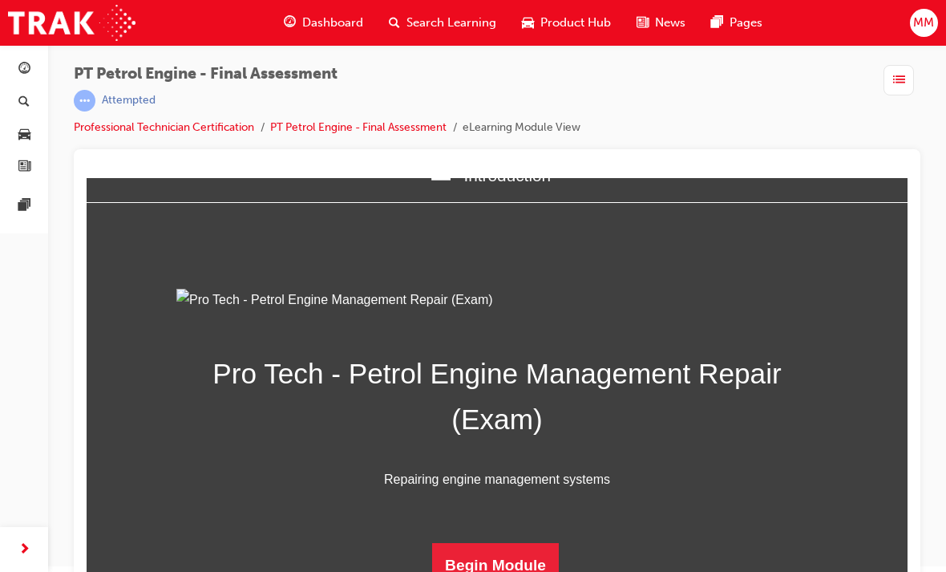
scroll to position [21, 0]
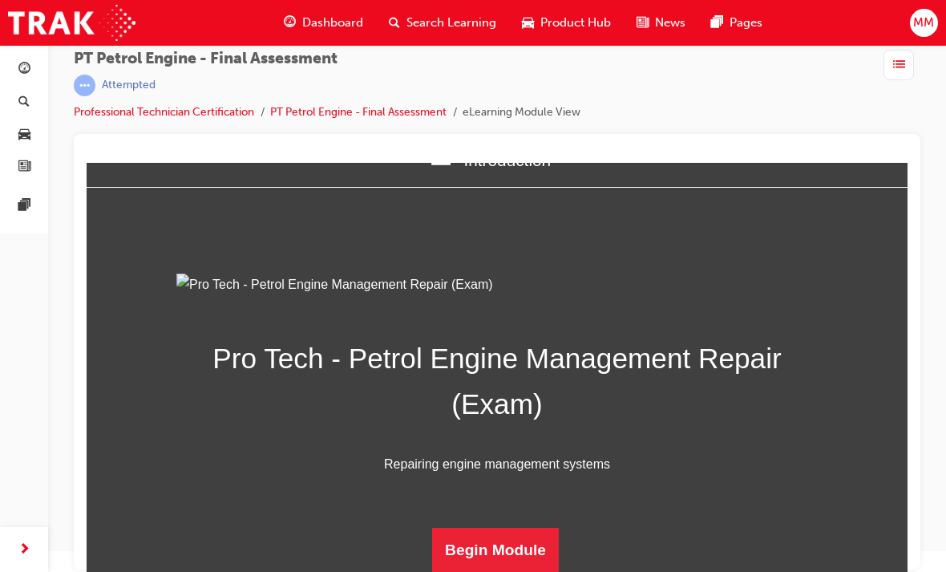
click at [470, 538] on button "Begin Module" at bounding box center [495, 550] width 127 height 45
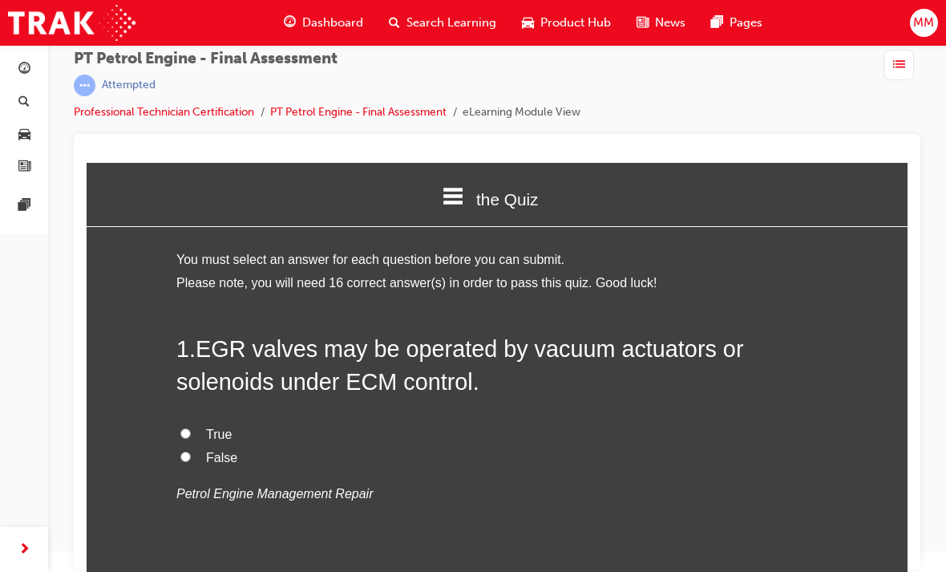
click at [183, 428] on input "True" at bounding box center [185, 433] width 10 height 10
radio input "true"
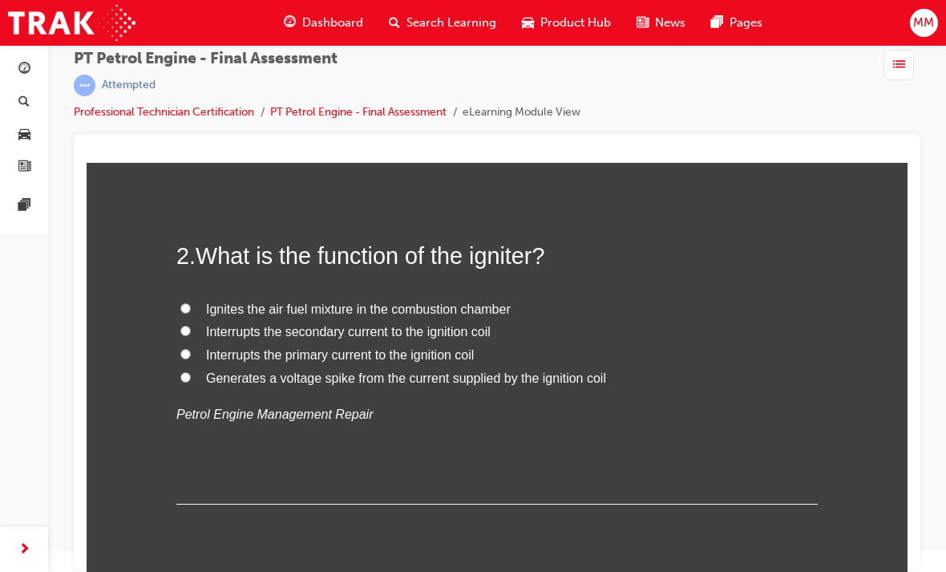
scroll to position [423, 0]
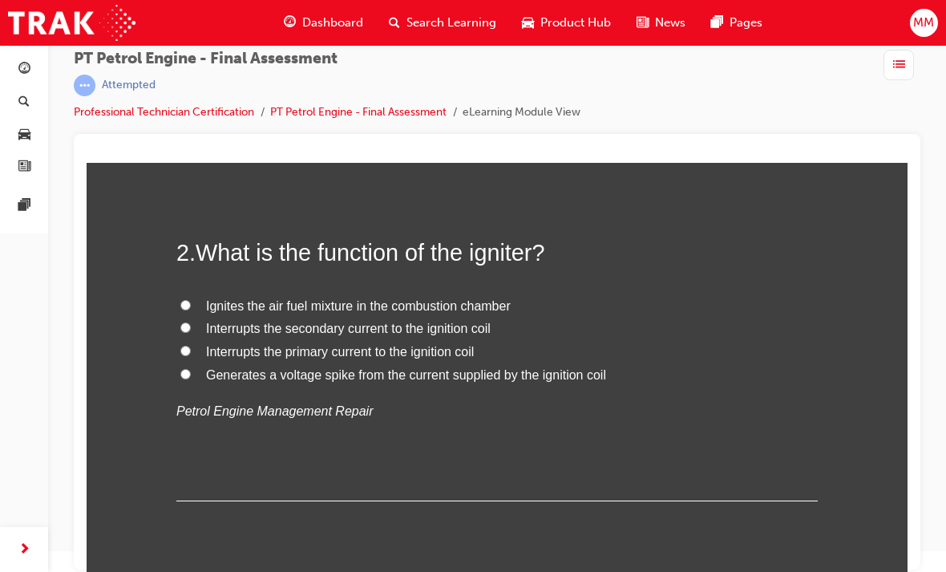
click at [182, 303] on input "Ignites the air fuel mixture in the combustion chamber" at bounding box center [185, 305] width 10 height 10
radio input "true"
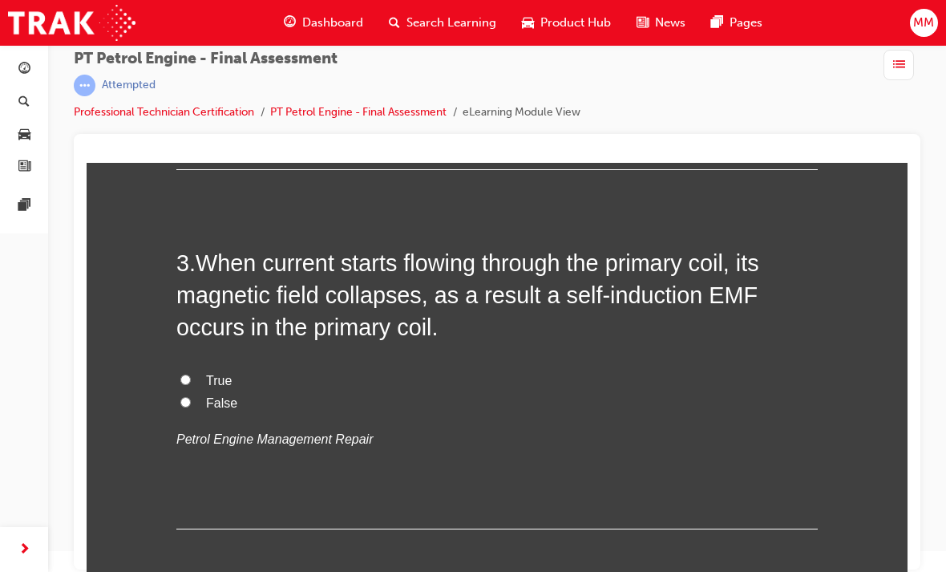
scroll to position [755, 0]
click at [187, 369] on label "True" at bounding box center [496, 380] width 641 height 23
click at [187, 374] on input "True" at bounding box center [185, 379] width 10 height 10
radio input "true"
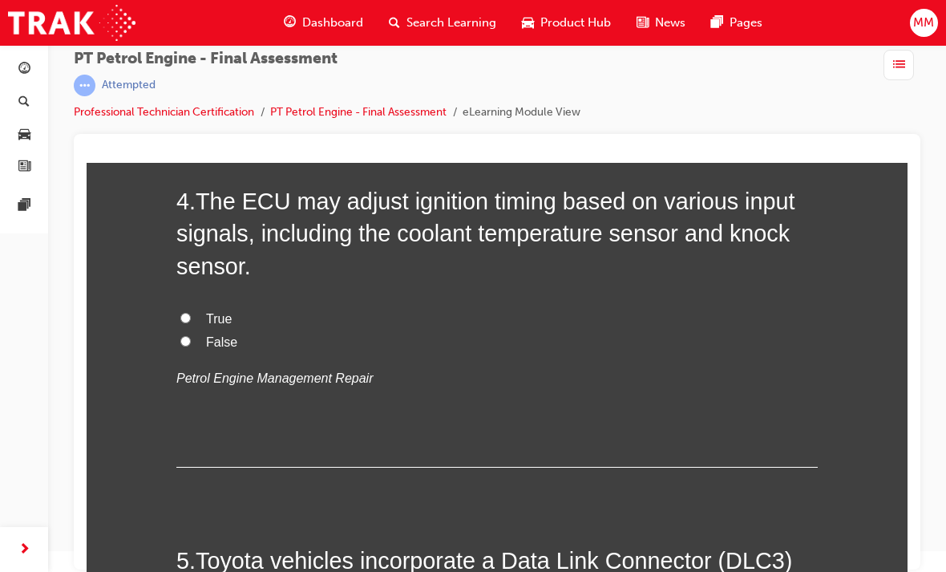
scroll to position [1146, 0]
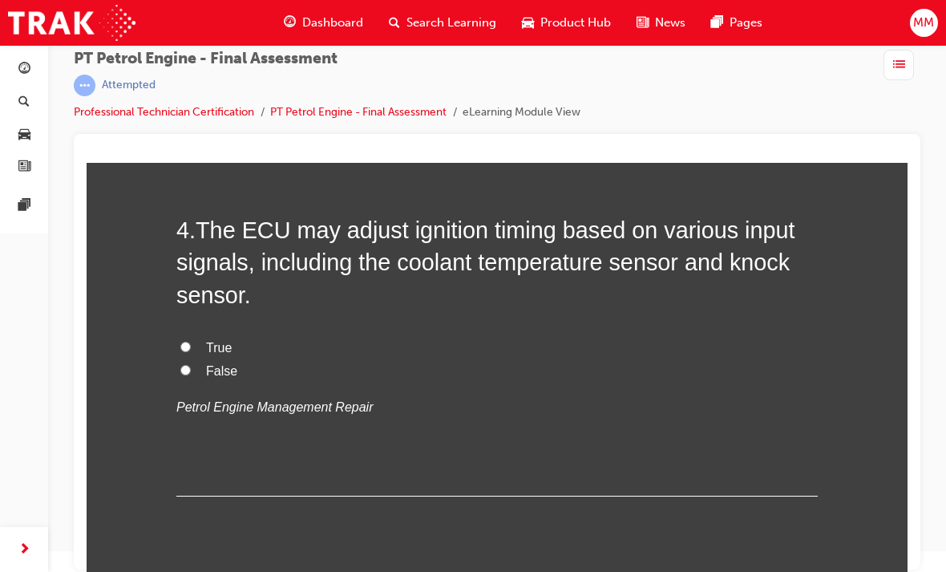
click at [188, 321] on div "4 . The ECU may adjust ignition timing based on various input signals, includin…" at bounding box center [496, 355] width 641 height 282
click at [183, 342] on input "True" at bounding box center [185, 347] width 10 height 10
radio input "true"
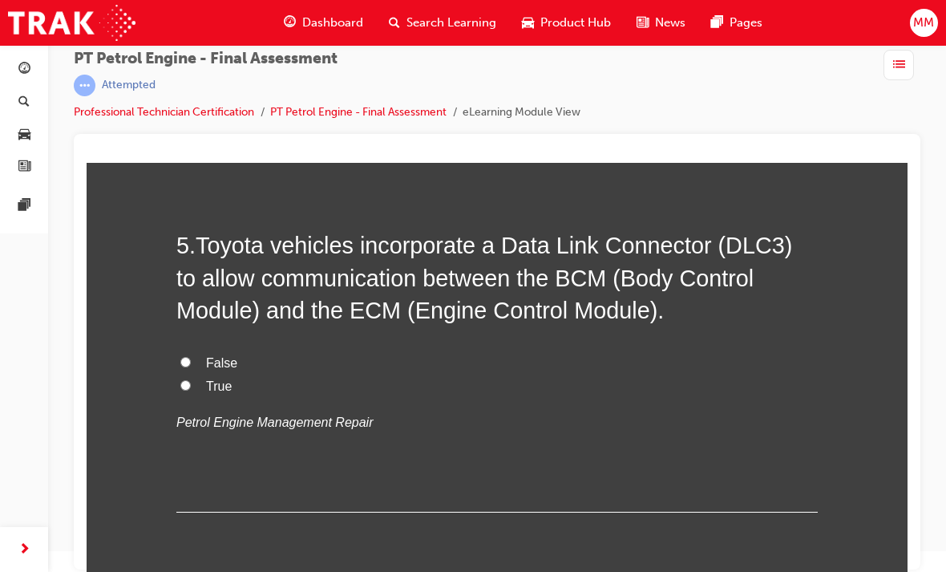
scroll to position [1480, 0]
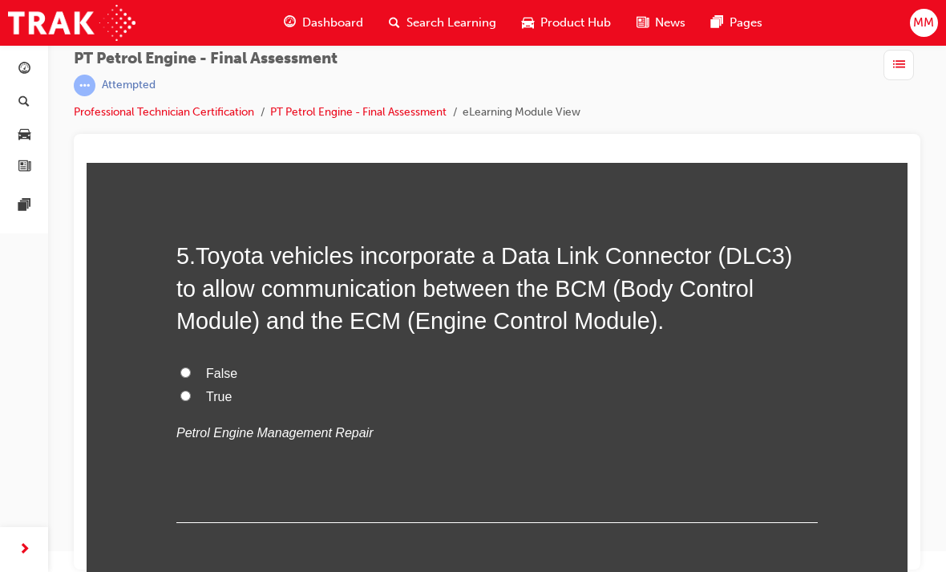
click at [189, 390] on input "True" at bounding box center [185, 395] width 10 height 10
radio input "true"
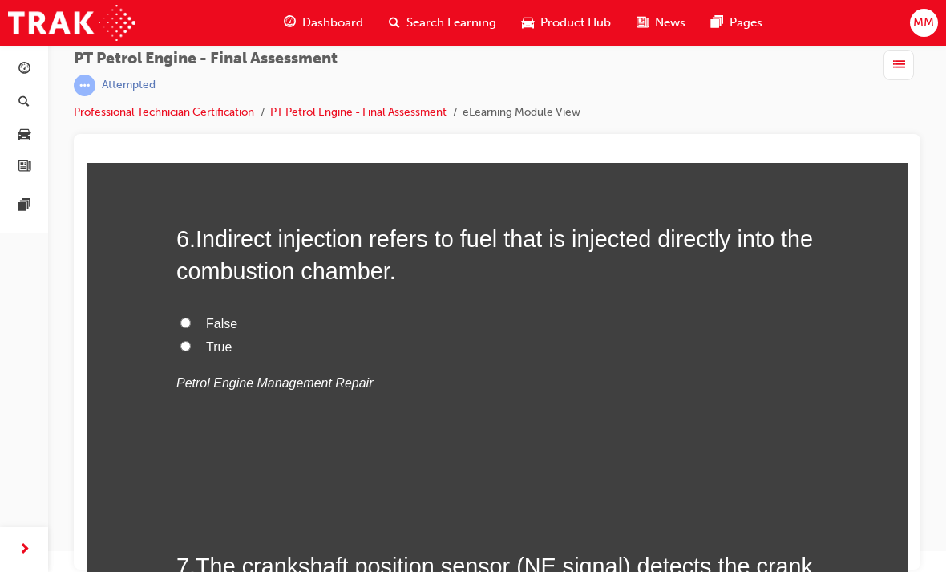
scroll to position [1859, 0]
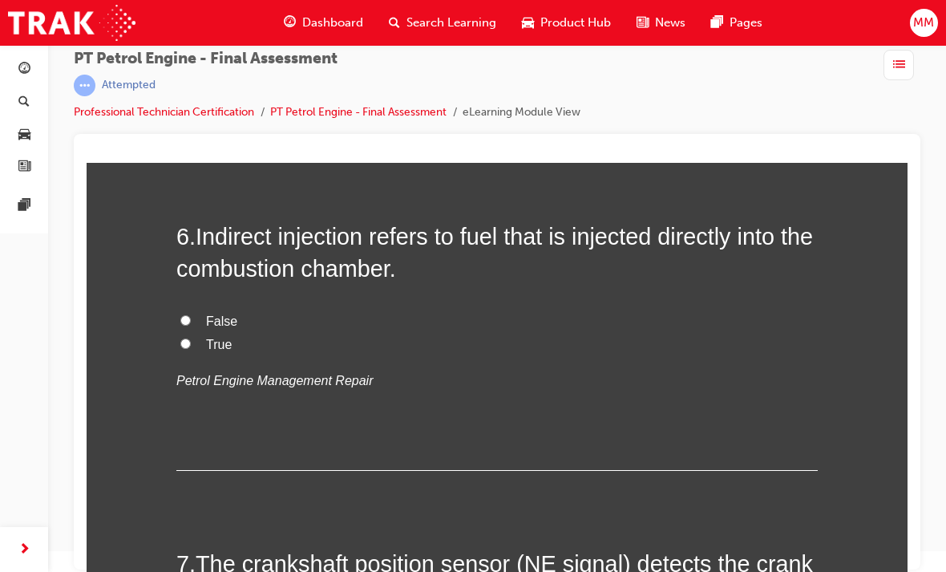
click at [188, 315] on input "False" at bounding box center [185, 320] width 10 height 10
radio input "true"
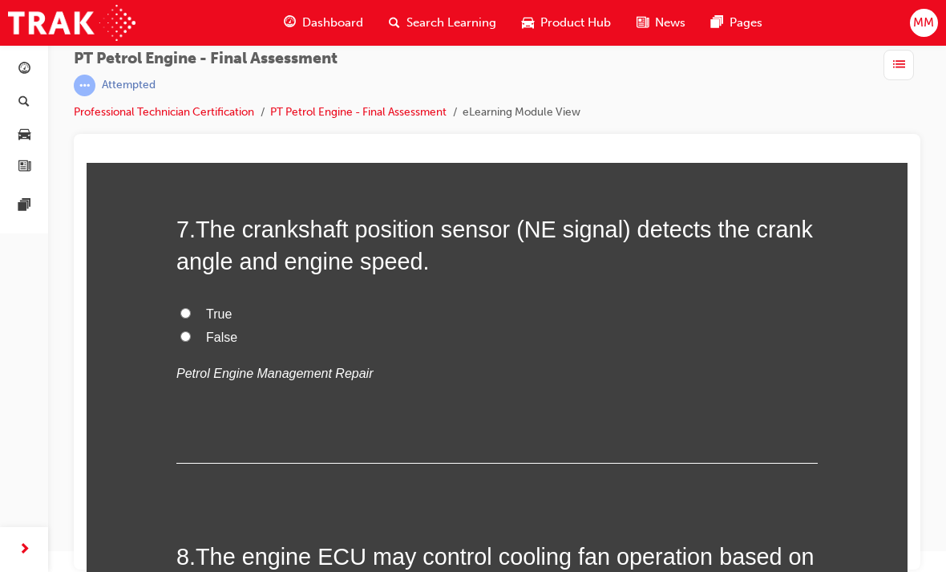
scroll to position [2150, 0]
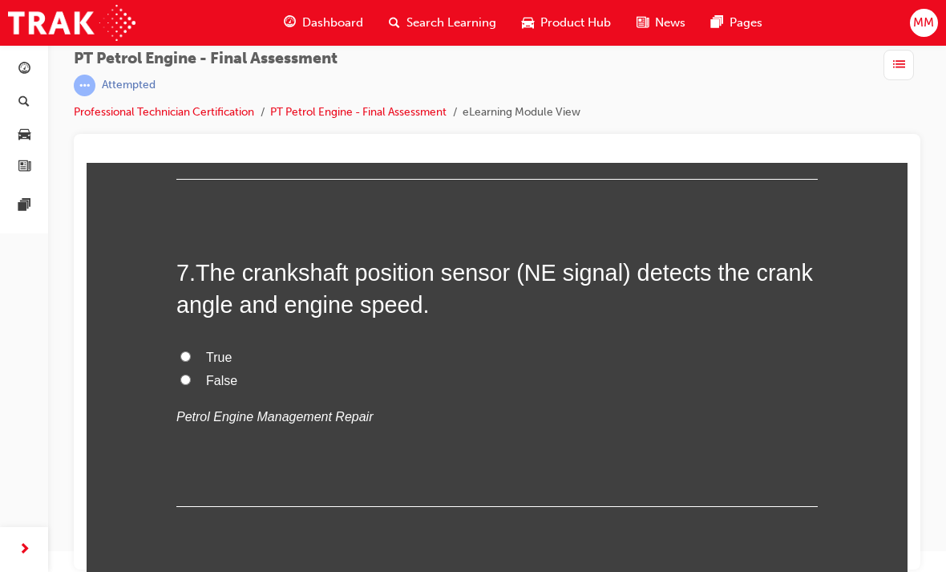
click at [188, 351] on input "True" at bounding box center [185, 356] width 10 height 10
radio input "true"
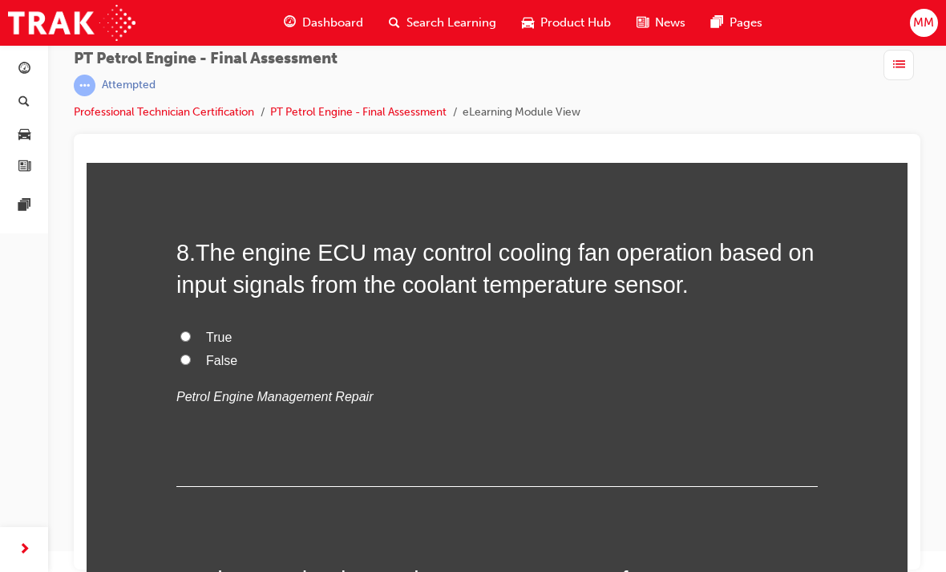
scroll to position [2487, 0]
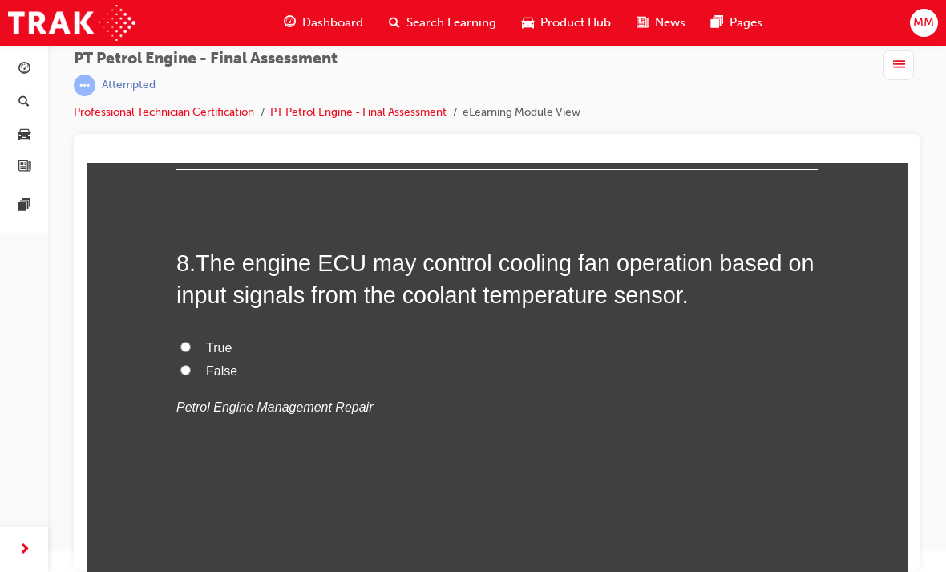
click at [184, 342] on input "True" at bounding box center [185, 347] width 10 height 10
radio input "true"
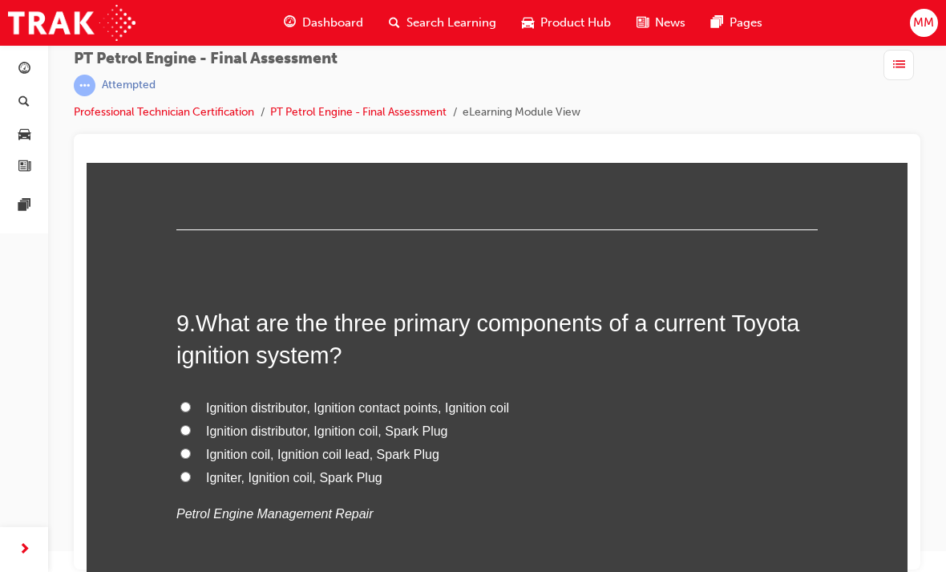
scroll to position [2797, 0]
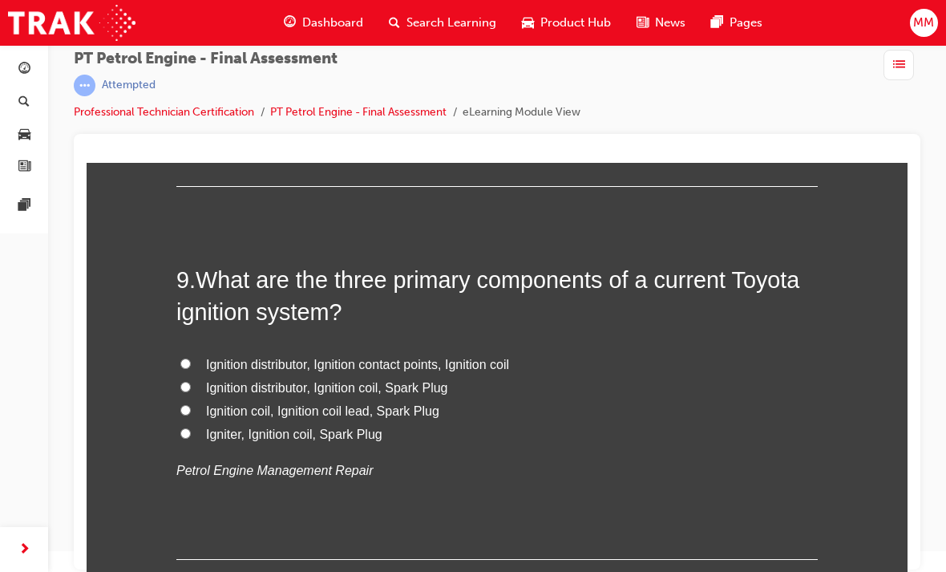
click at [190, 382] on input "Ignition distributor, Ignition coil, Spark Plug" at bounding box center [185, 387] width 10 height 10
radio input "true"
click at [187, 428] on input "Igniter, Ignition coil, Spark Plug" at bounding box center [185, 433] width 10 height 10
radio input "true"
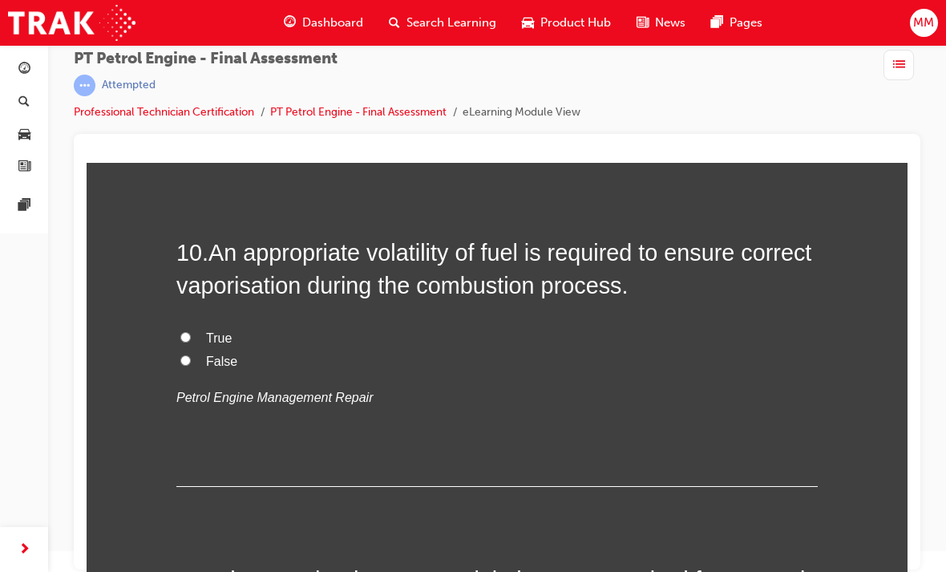
scroll to position [3193, 0]
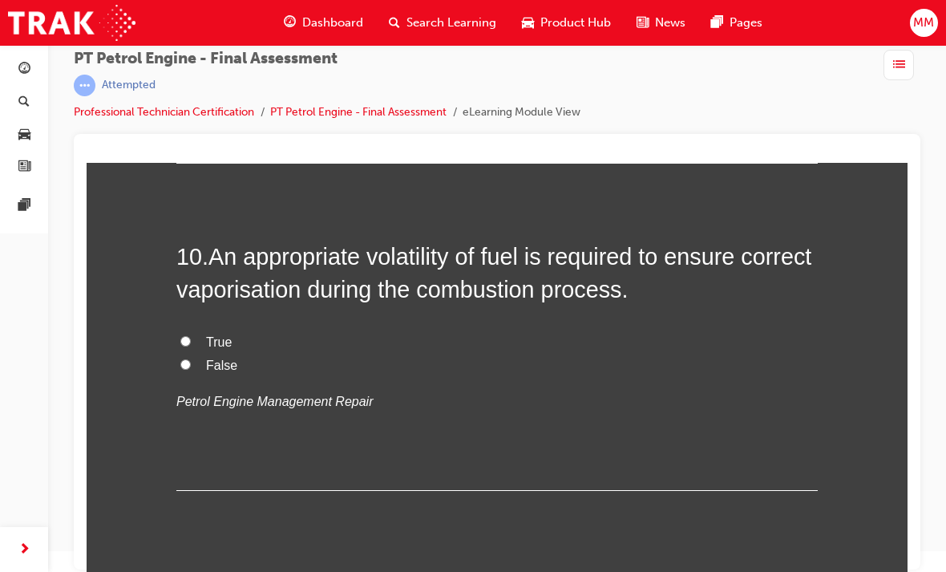
click at [200, 331] on label "True" at bounding box center [496, 342] width 641 height 23
click at [191, 336] on input "True" at bounding box center [185, 341] width 10 height 10
radio input "true"
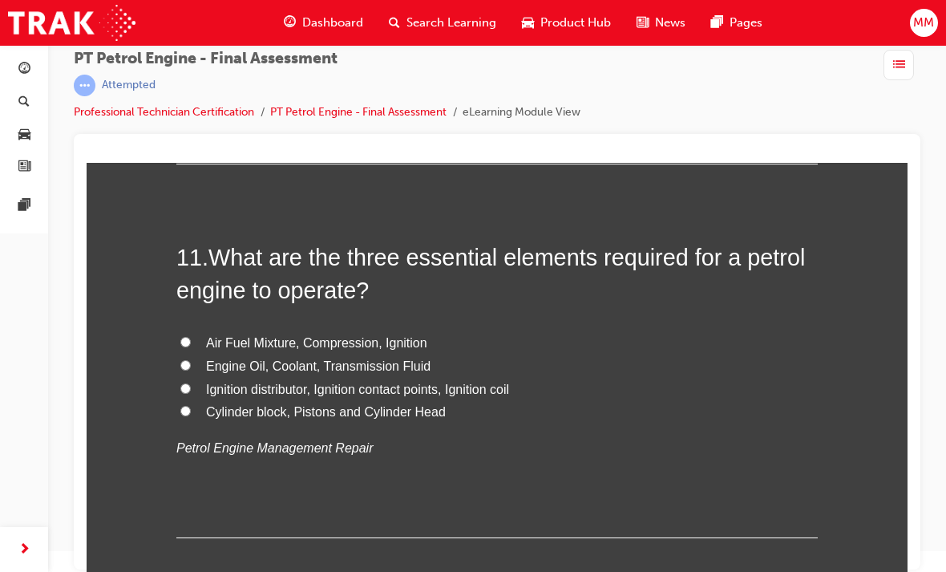
scroll to position [3516, 0]
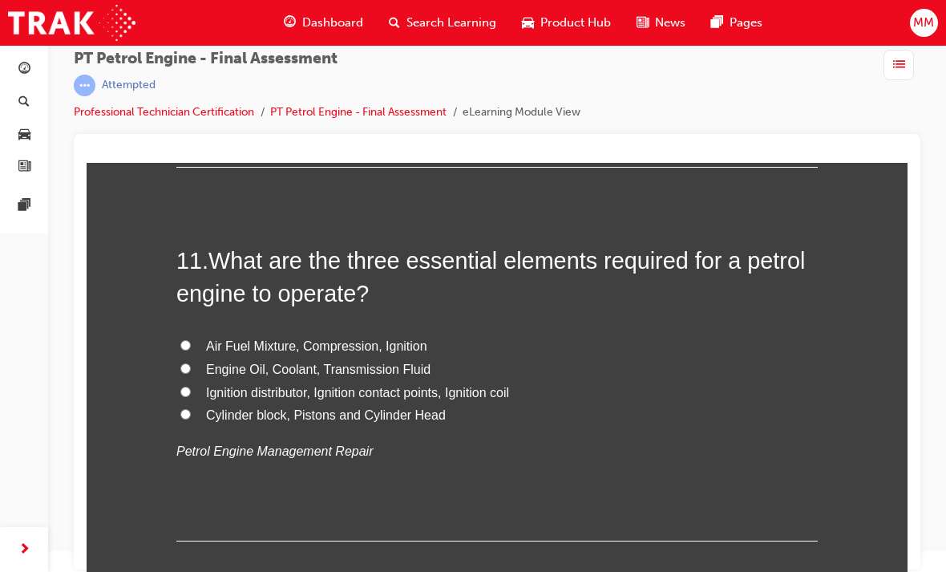
click at [188, 340] on input "Air Fuel Mixture, Compression, Ignition" at bounding box center [185, 345] width 10 height 10
radio input "true"
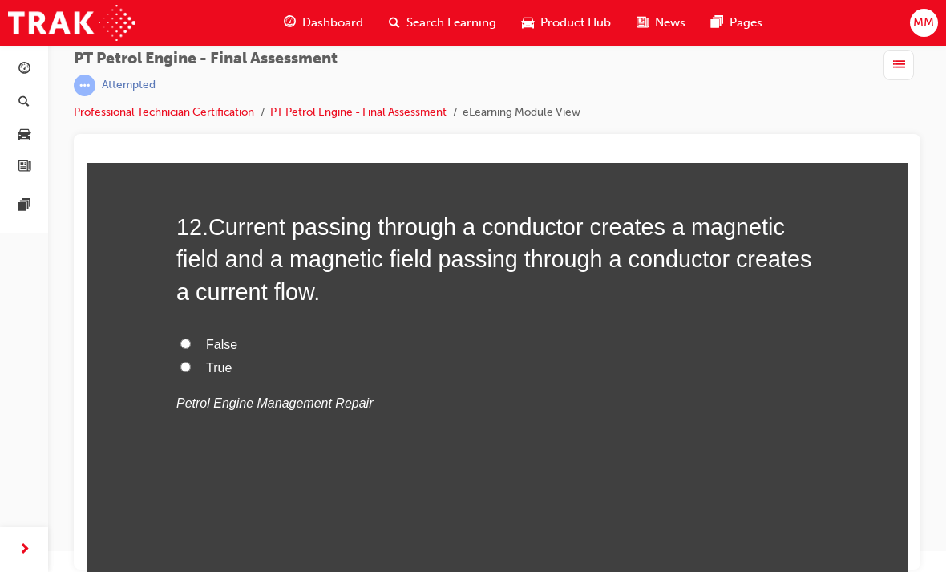
scroll to position [3904, 0]
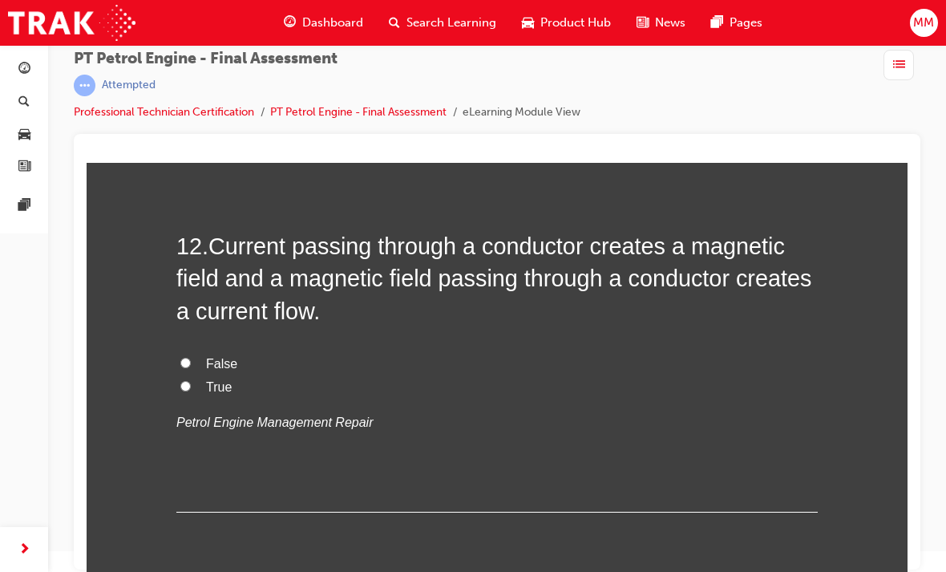
click at [193, 376] on label "True" at bounding box center [496, 387] width 641 height 23
click at [191, 381] on input "True" at bounding box center [185, 386] width 10 height 10
radio input "true"
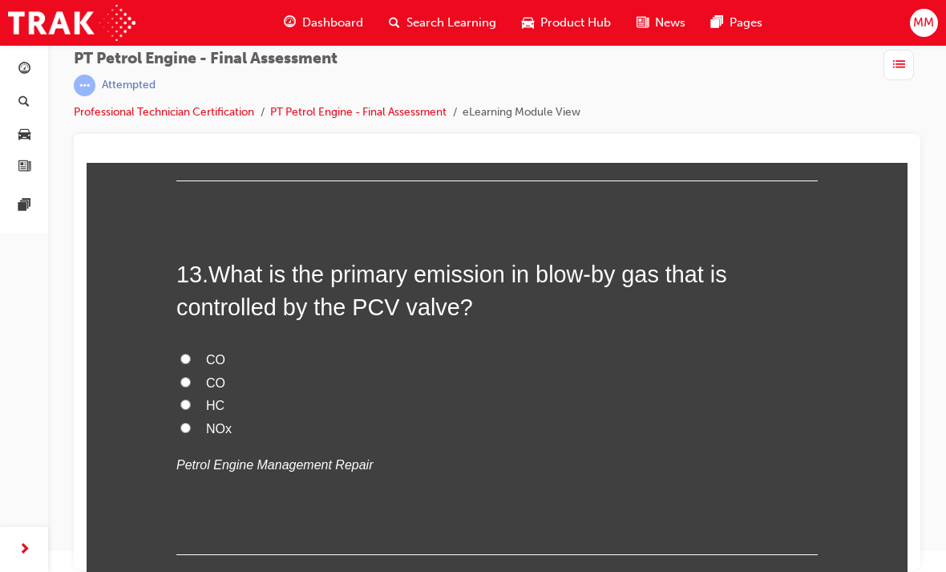
scroll to position [4231, 0]
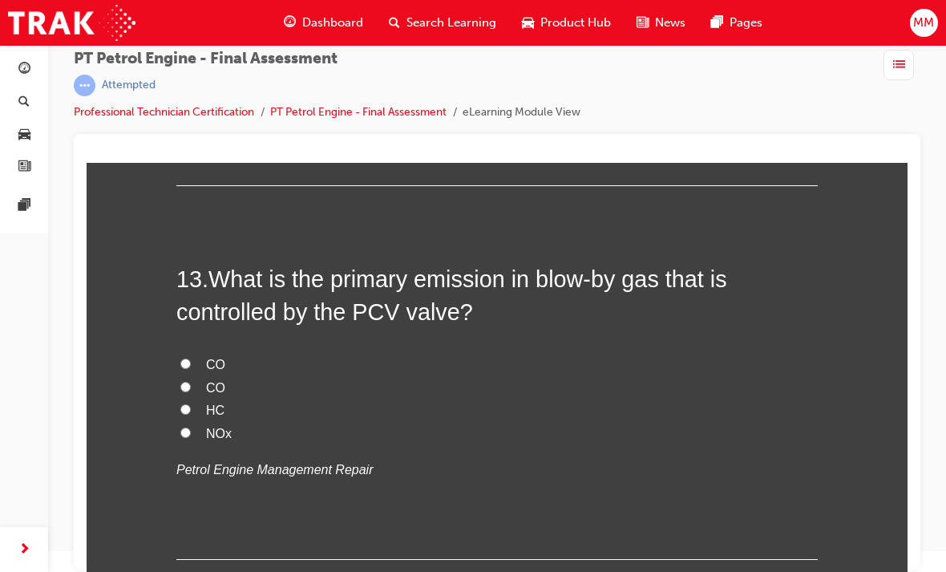
click at [188, 427] on input "NOx" at bounding box center [185, 432] width 10 height 10
radio input "true"
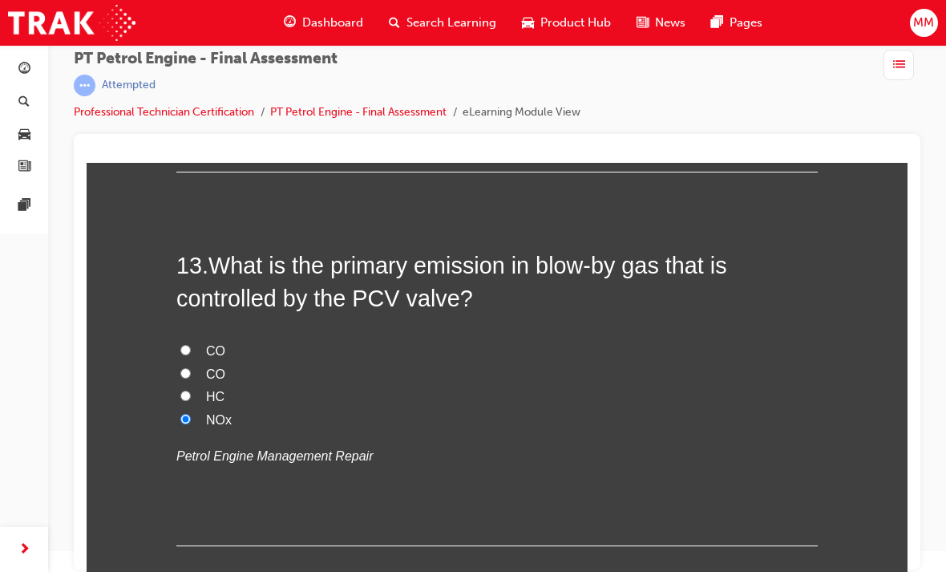
scroll to position [4232, 0]
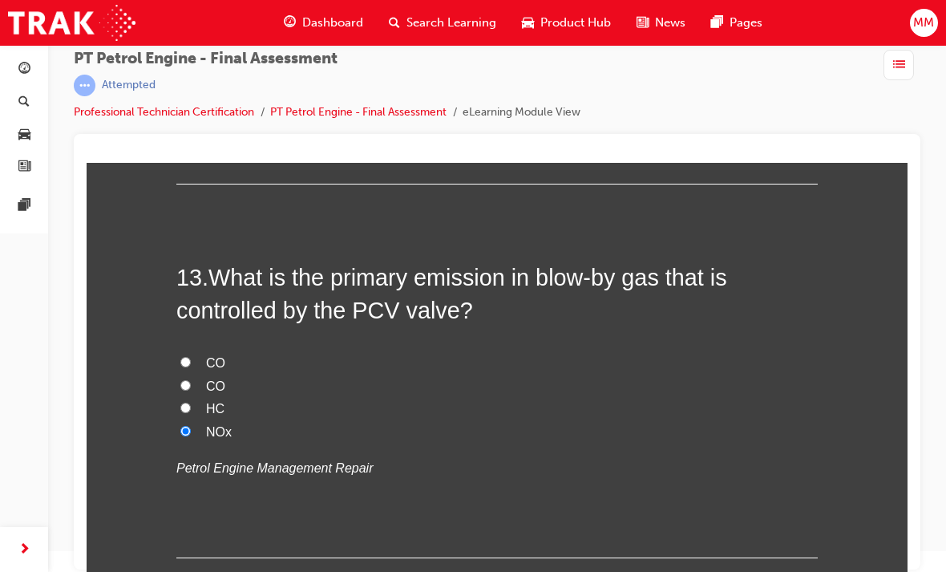
click at [180, 402] on input "HC" at bounding box center [185, 407] width 10 height 10
radio input "true"
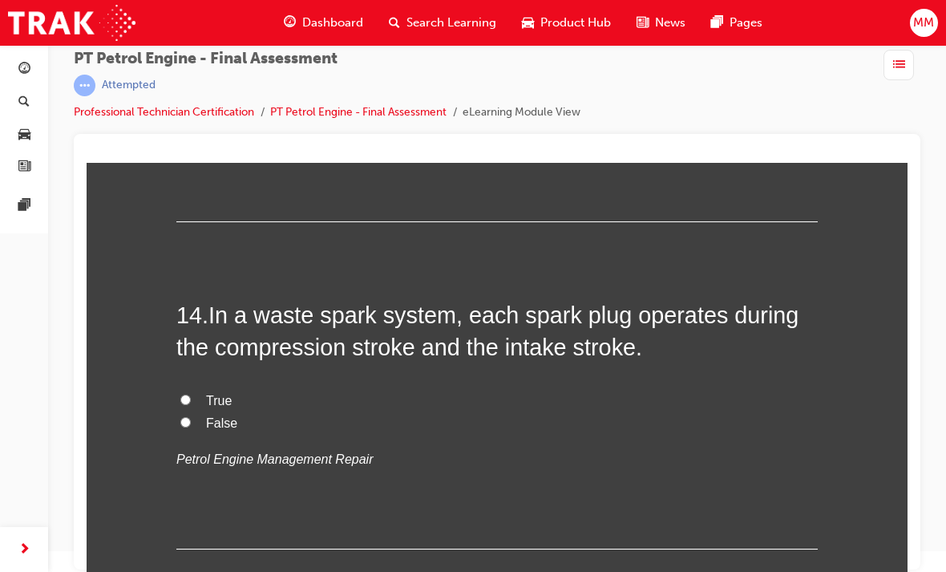
scroll to position [4569, 0]
click at [188, 416] on input "False" at bounding box center [185, 421] width 10 height 10
radio input "true"
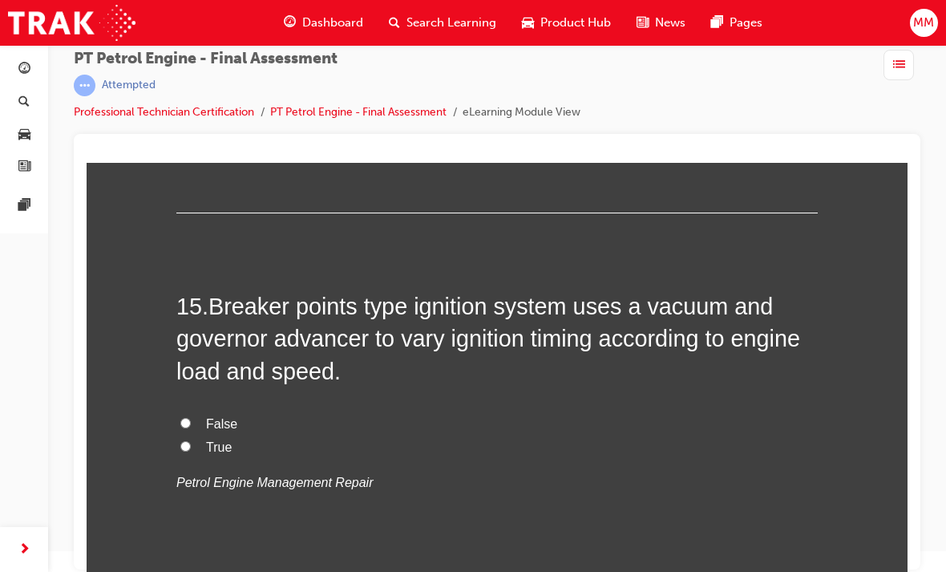
scroll to position [4903, 0]
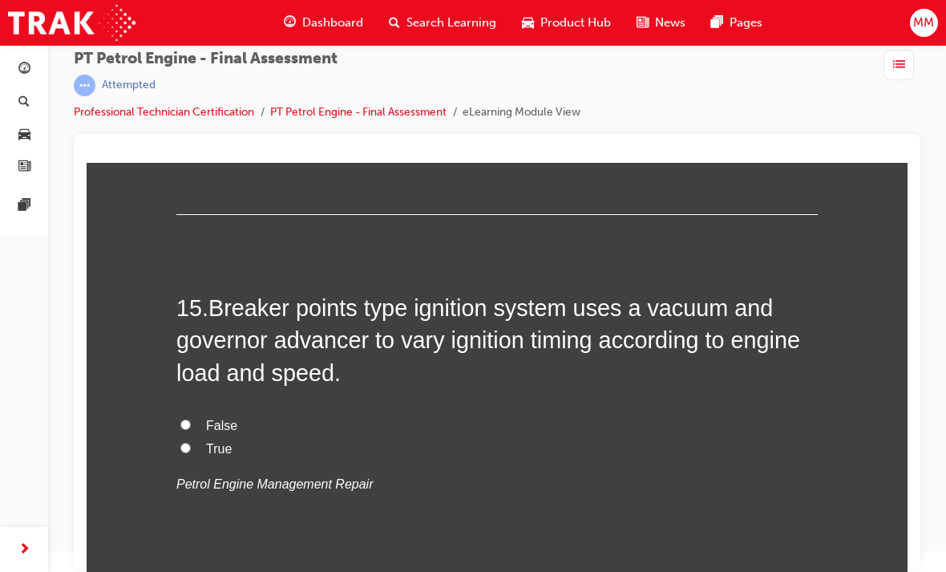
click at [190, 443] on input "True" at bounding box center [185, 448] width 10 height 10
radio input "true"
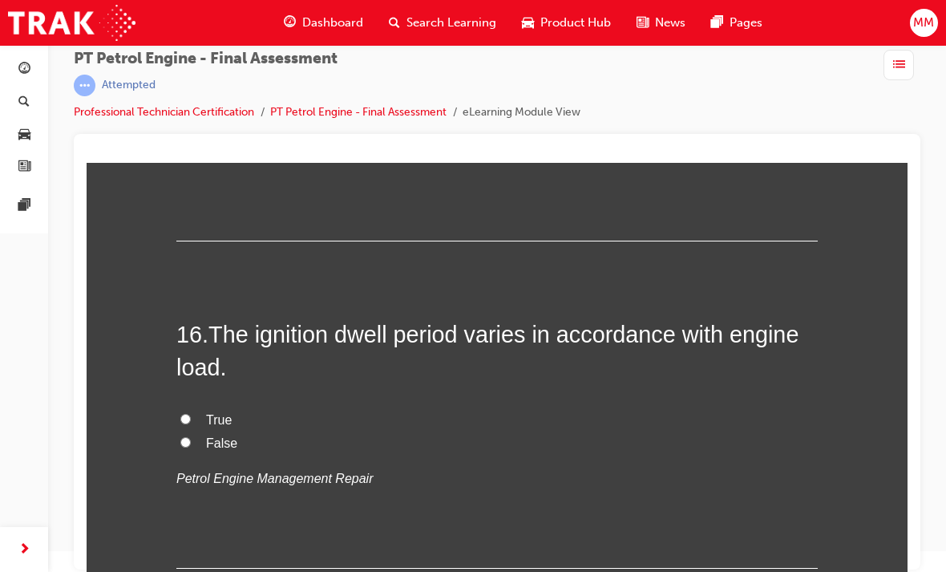
scroll to position [5255, 0]
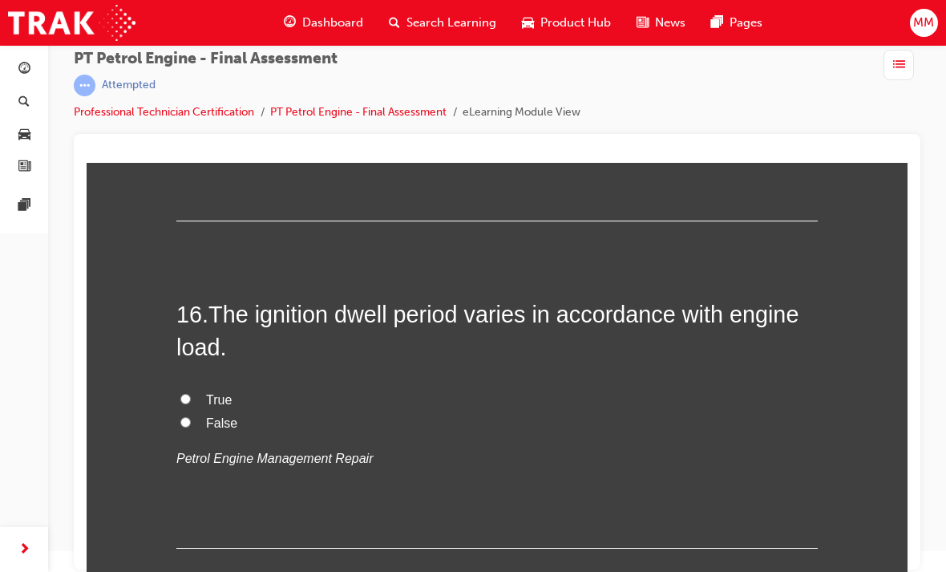
click at [190, 389] on label "True" at bounding box center [496, 400] width 641 height 23
click at [190, 394] on input "True" at bounding box center [185, 399] width 10 height 10
radio input "true"
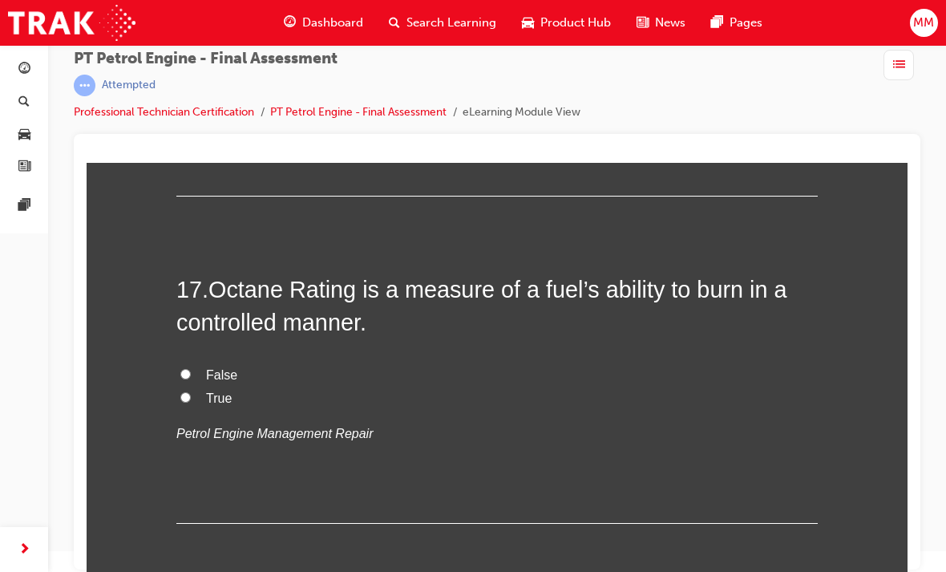
scroll to position [5594, 0]
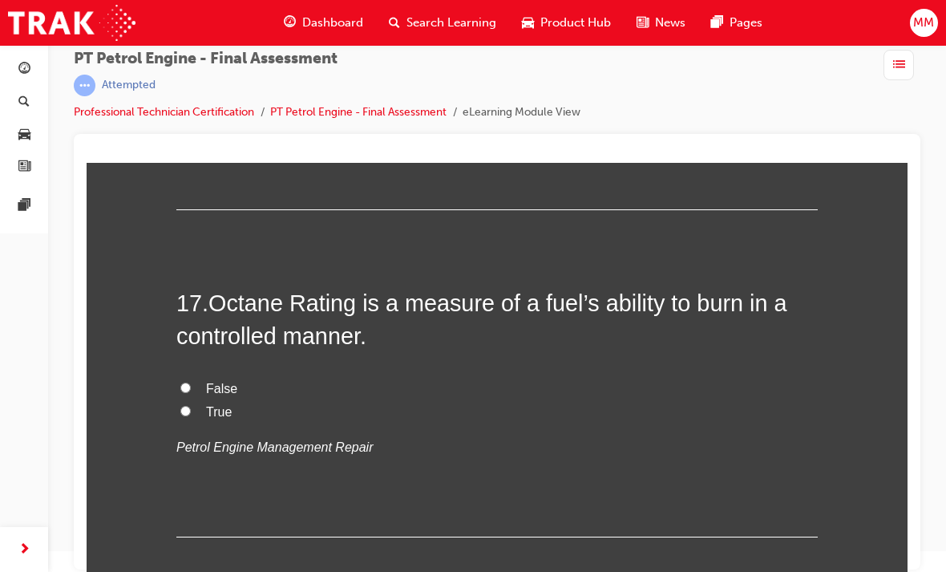
click at [189, 382] on input "False" at bounding box center [185, 387] width 10 height 10
radio input "true"
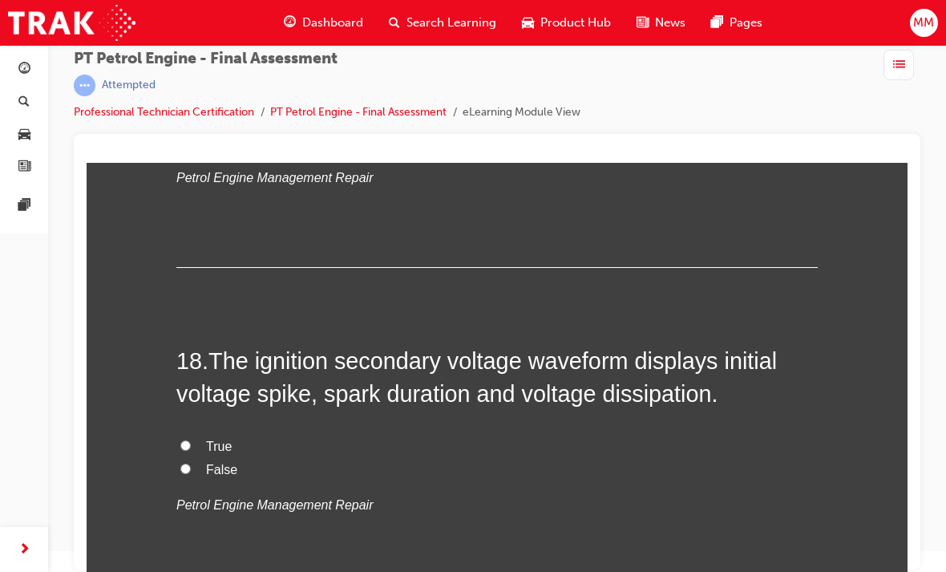
scroll to position [5865, 0]
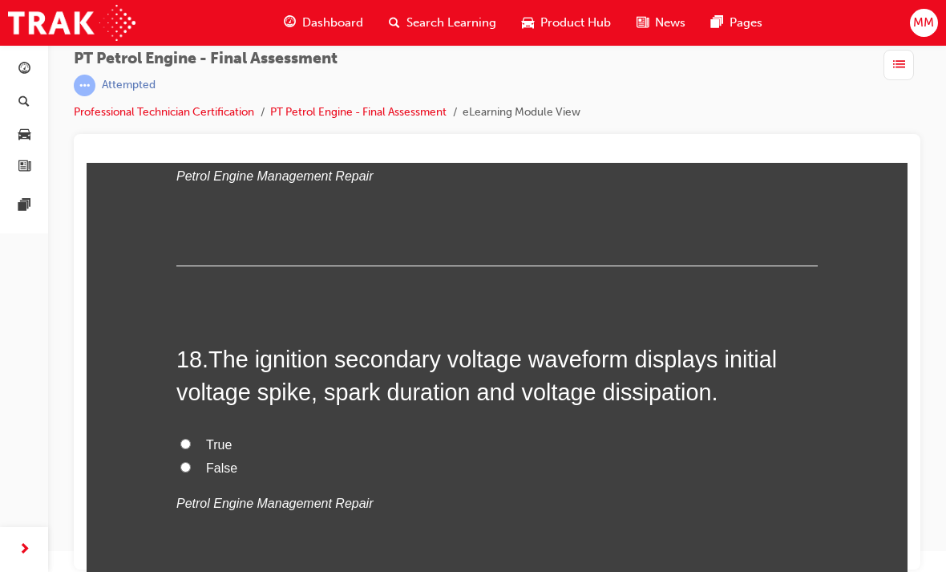
click at [189, 434] on label "True" at bounding box center [496, 445] width 641 height 23
click at [189, 439] on input "True" at bounding box center [185, 444] width 10 height 10
radio input "true"
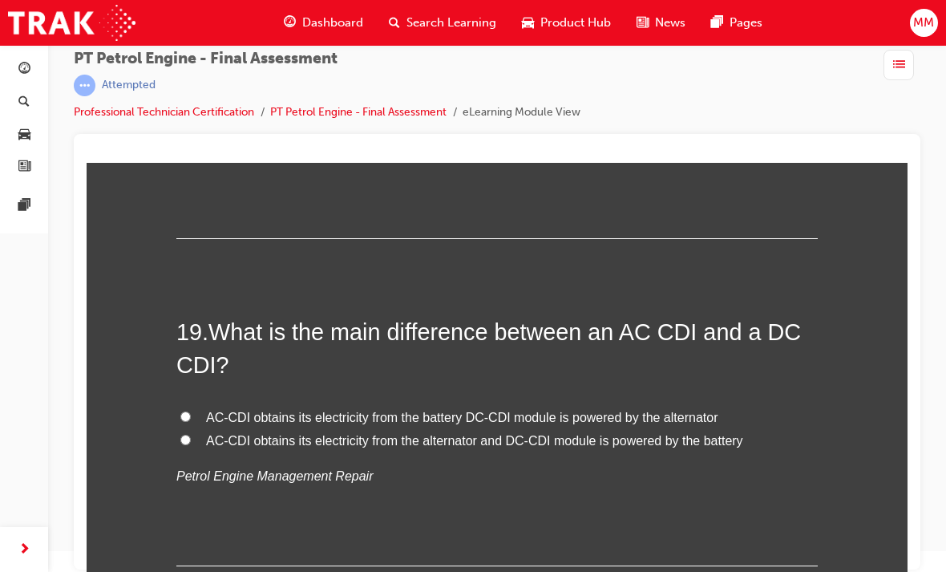
scroll to position [6220, 0]
click at [196, 429] on label "AC-CDI obtains its electricity from the alternator and DC-CDI module is powered…" at bounding box center [496, 440] width 641 height 23
click at [191, 434] on input "AC-CDI obtains its electricity from the alternator and DC-CDI module is powered…" at bounding box center [185, 439] width 10 height 10
radio input "true"
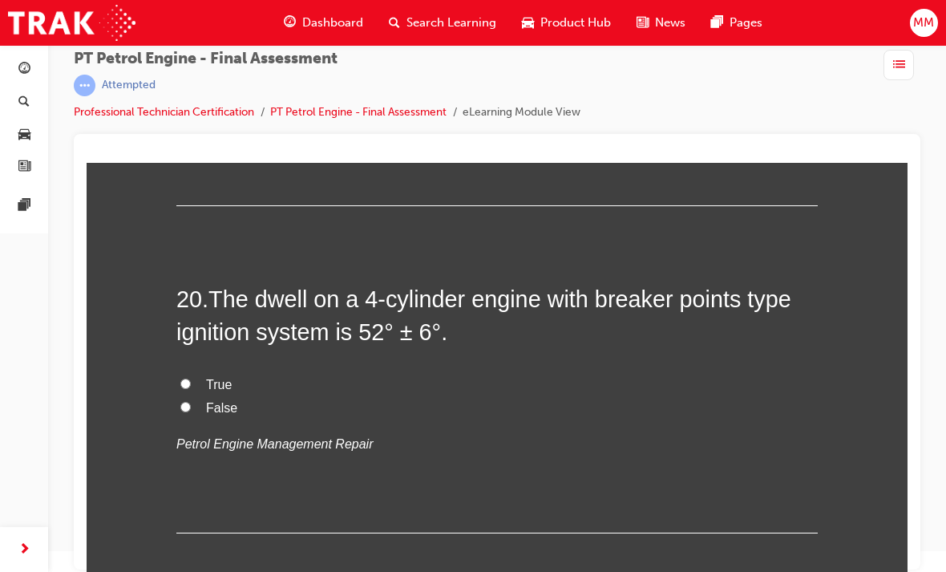
scroll to position [6557, 0]
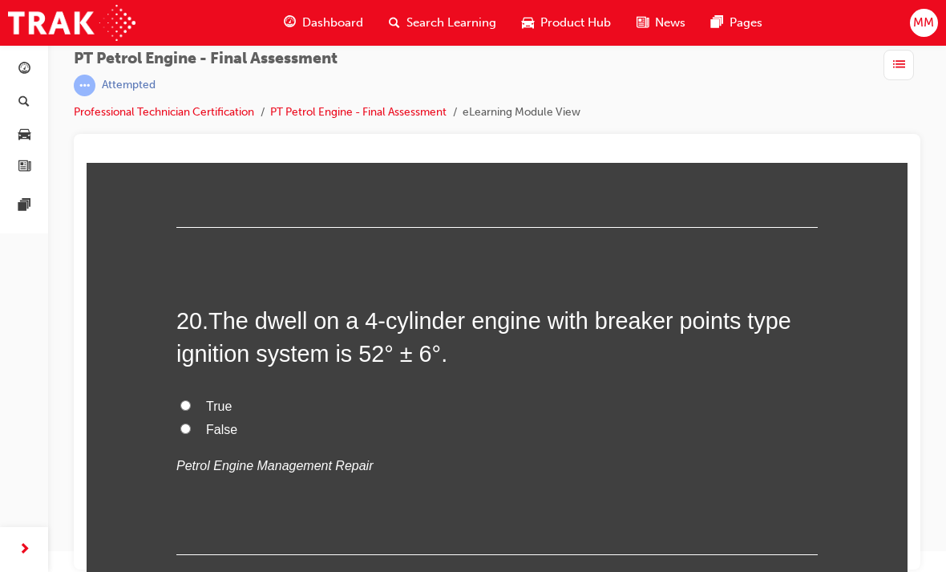
click at [187, 423] on input "False" at bounding box center [185, 428] width 10 height 10
radio input "true"
click at [184, 395] on label "True" at bounding box center [496, 406] width 641 height 23
click at [184, 400] on input "True" at bounding box center [185, 405] width 10 height 10
radio input "true"
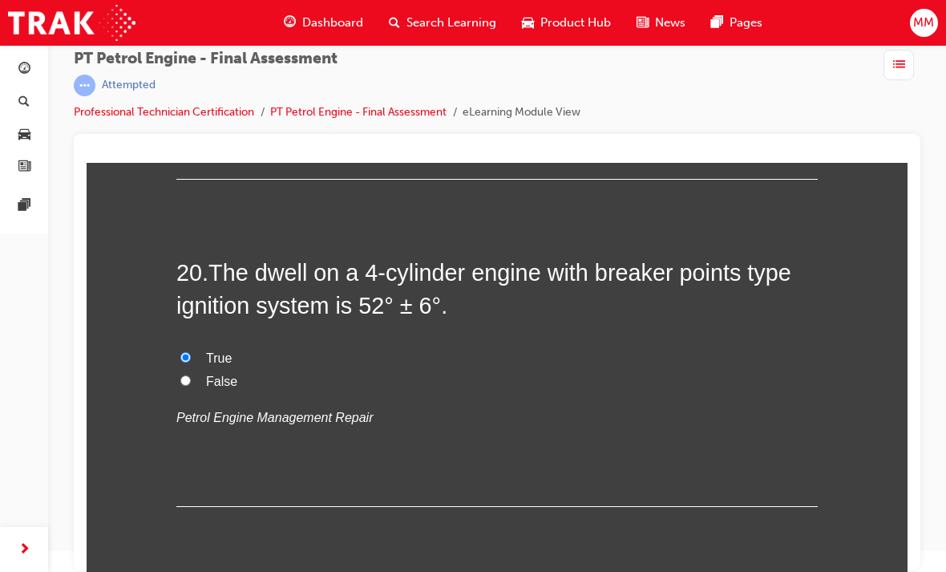
scroll to position [6605, 0]
